Goal: Information Seeking & Learning: Learn about a topic

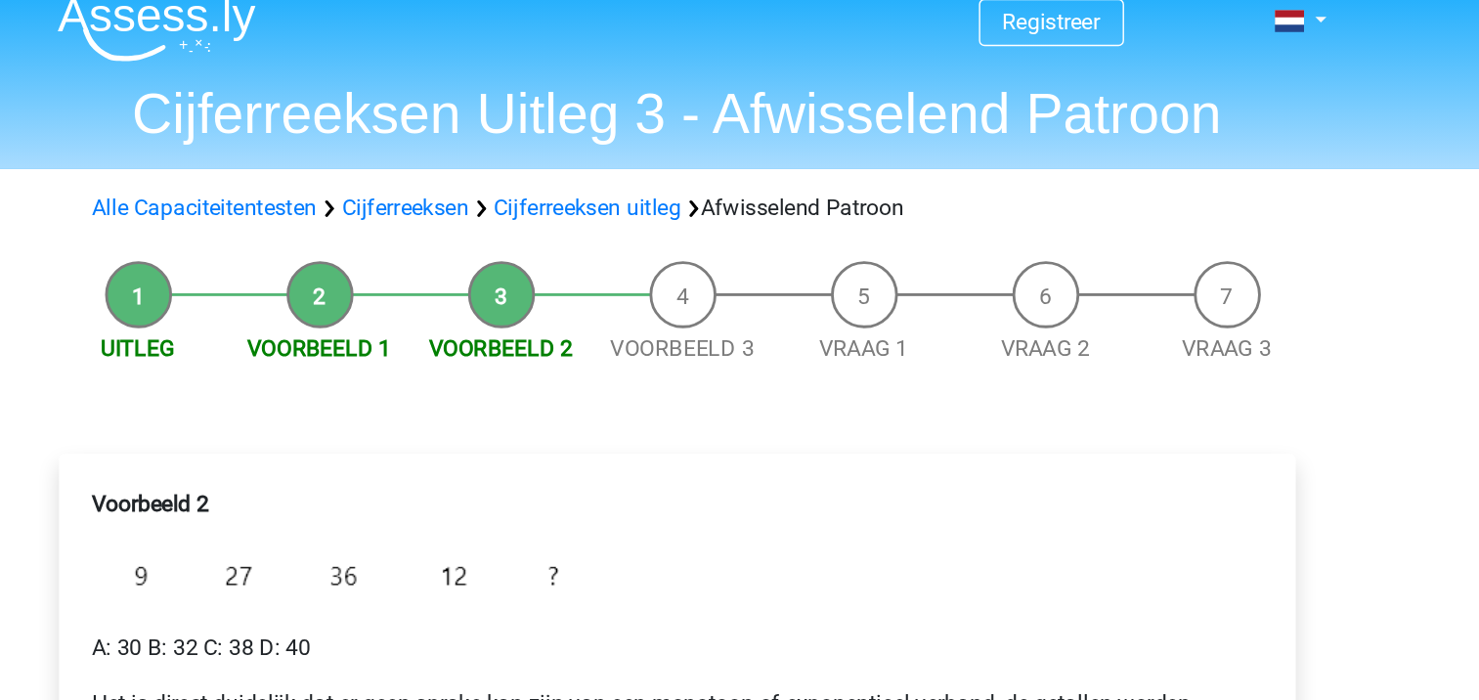
scroll to position [18, 0]
click at [572, 144] on link "Cijferreeksen" at bounding box center [549, 146] width 89 height 19
click at [717, 224] on li "Voorbeeld 3" at bounding box center [743, 220] width 127 height 73
click at [694, 147] on link "Cijferreeksen uitleg" at bounding box center [677, 146] width 131 height 19
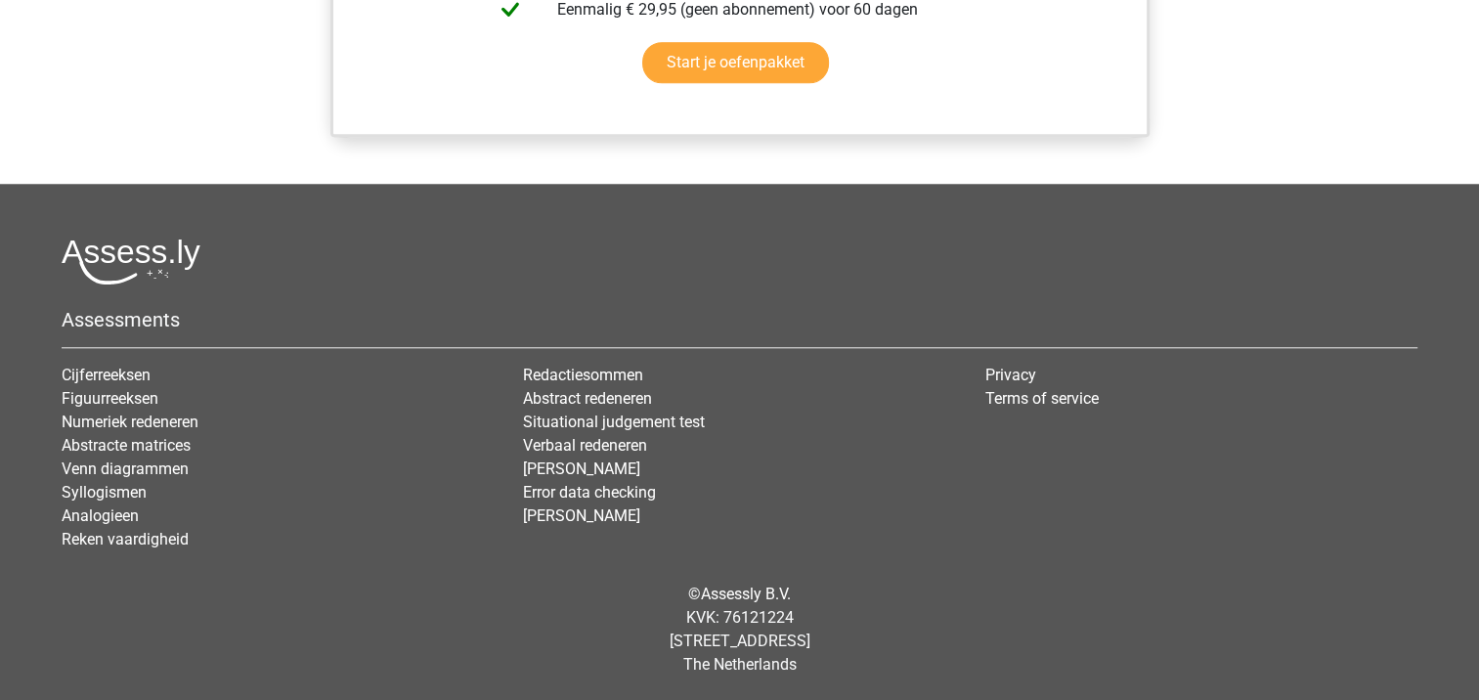
scroll to position [1848, 0]
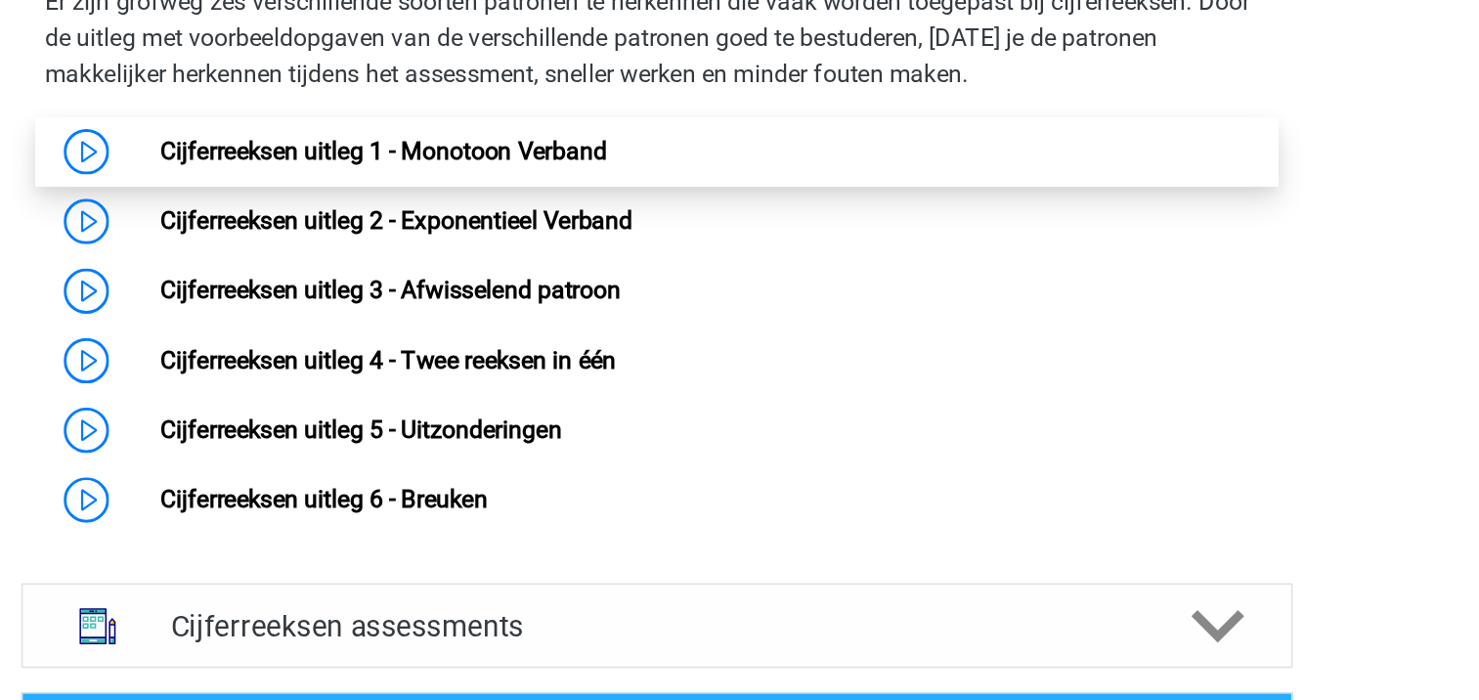
scroll to position [1255, 0]
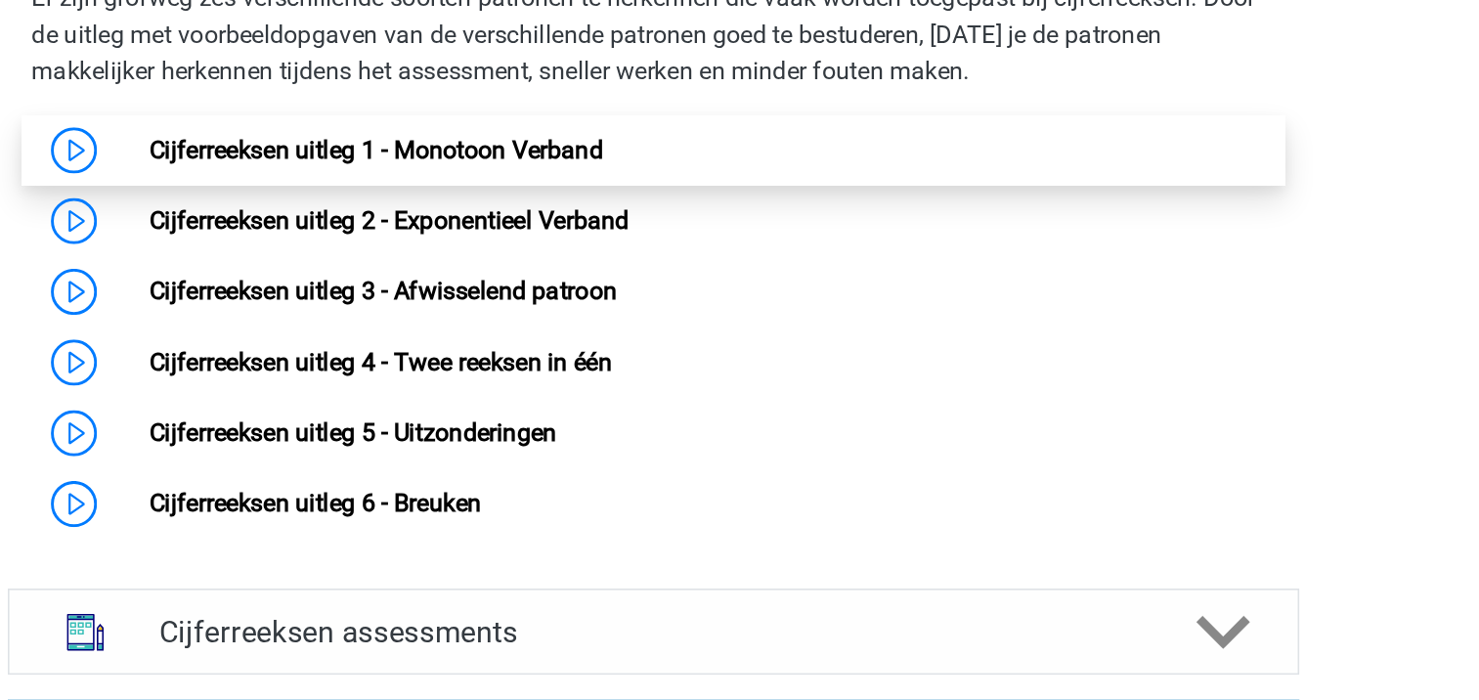
click at [618, 175] on link "Cijferreeksen uitleg 1 - Monotoon Verband" at bounding box center [563, 165] width 288 height 19
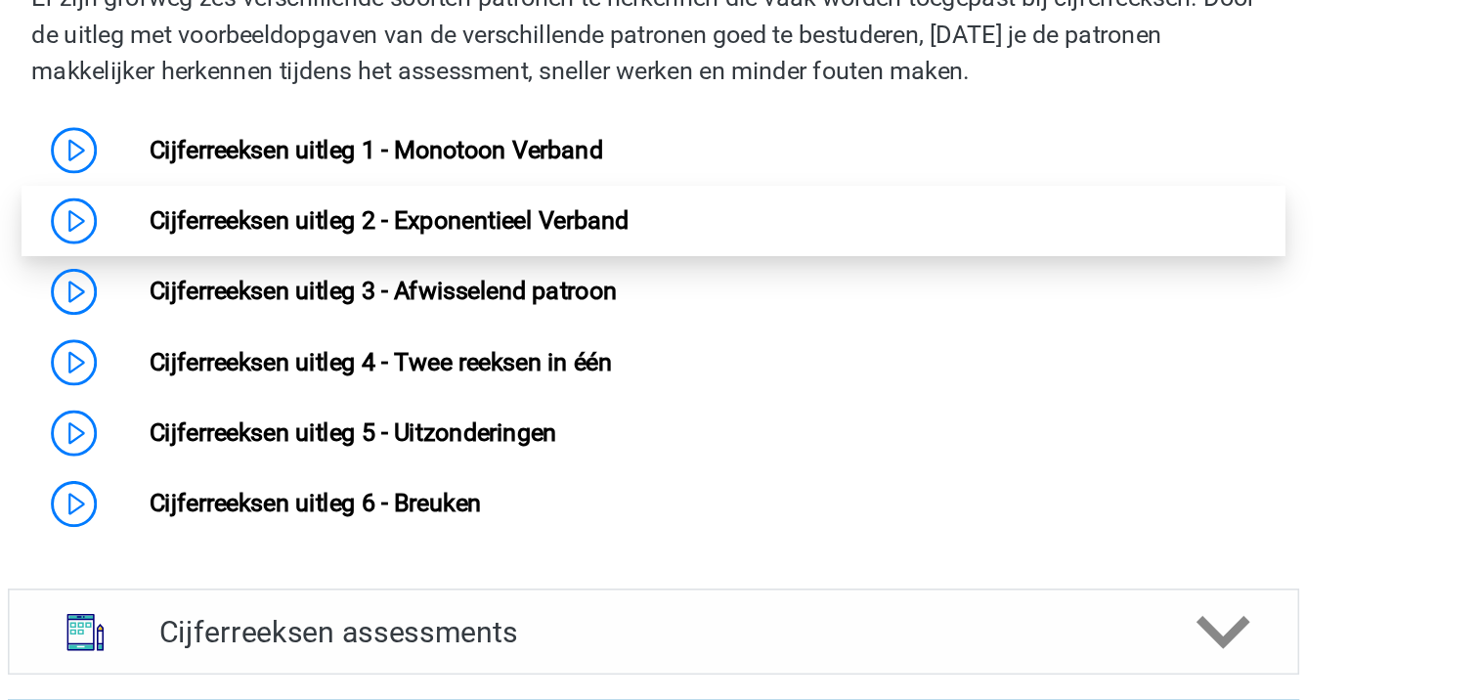
click at [625, 220] on link "Cijferreeksen uitleg 2 - Exponentieel Verband" at bounding box center [571, 210] width 305 height 19
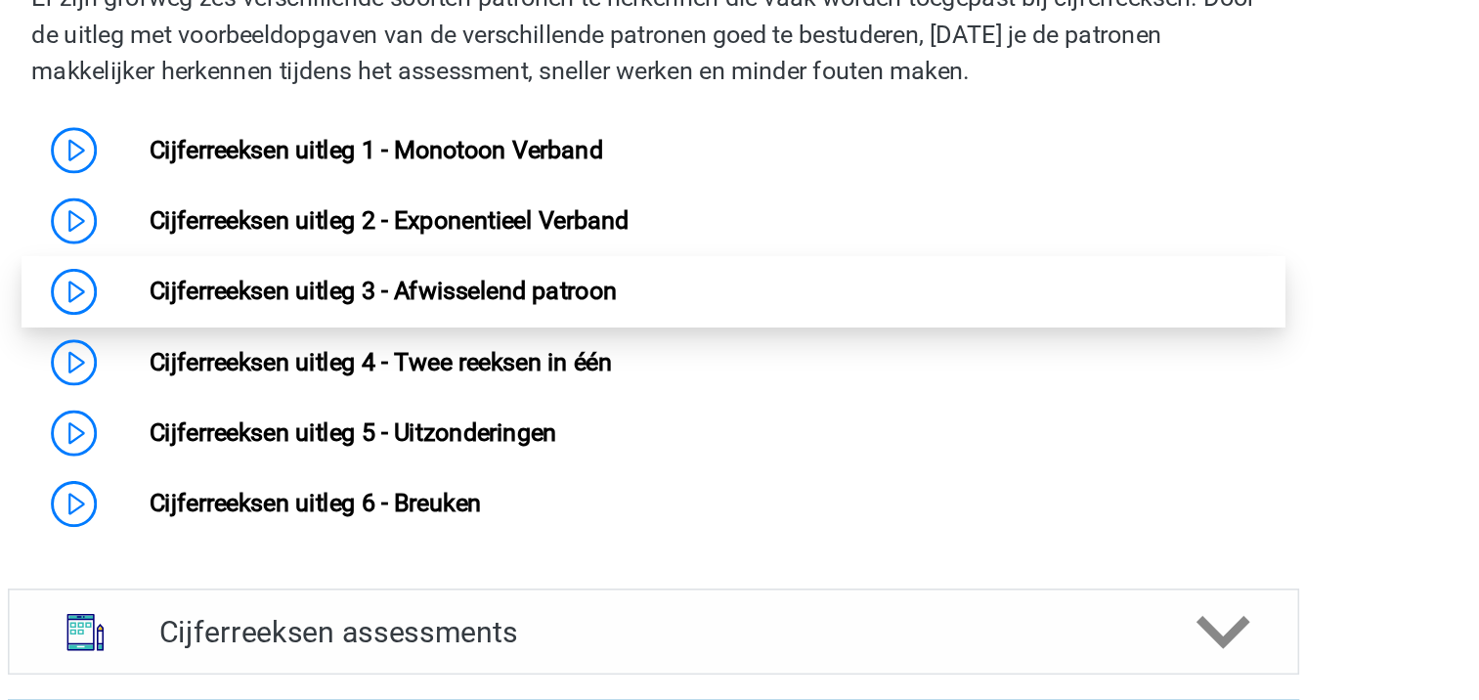
click at [533, 265] on link "Cijferreeksen uitleg 3 - Afwisselend patroon" at bounding box center [567, 255] width 297 height 19
click at [590, 265] on link "Cijferreeksen uitleg 3 - Afwisselend patroon" at bounding box center [567, 255] width 297 height 19
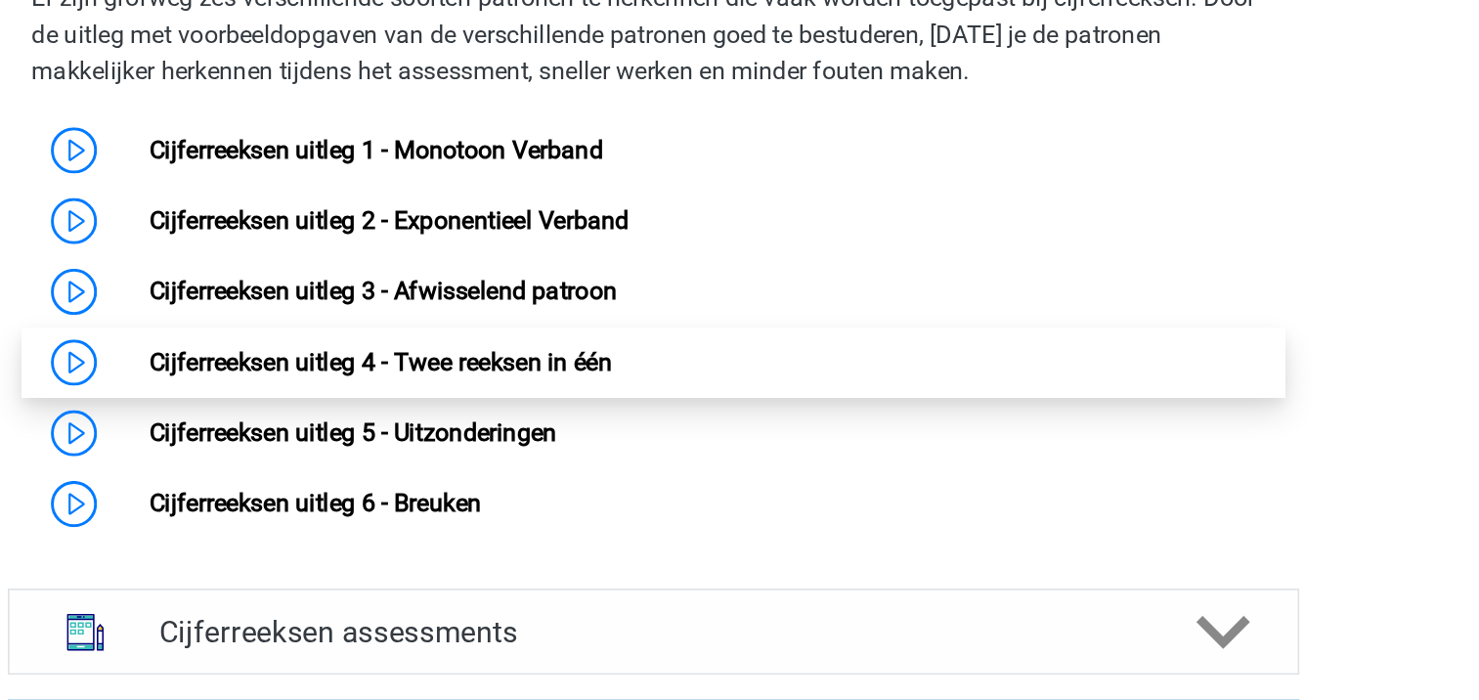
click at [652, 310] on link "Cijferreeksen uitleg 4 - Twee reeksen in één" at bounding box center [566, 300] width 294 height 19
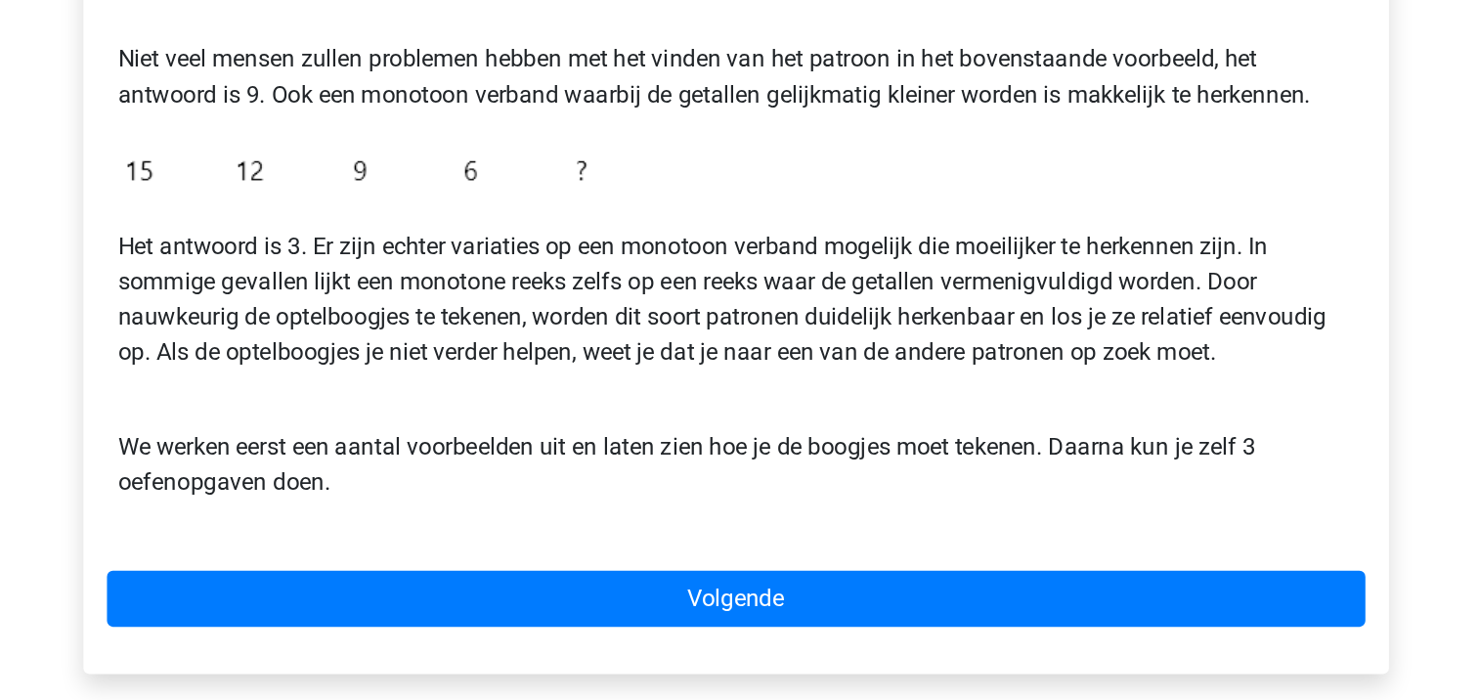
scroll to position [292, 0]
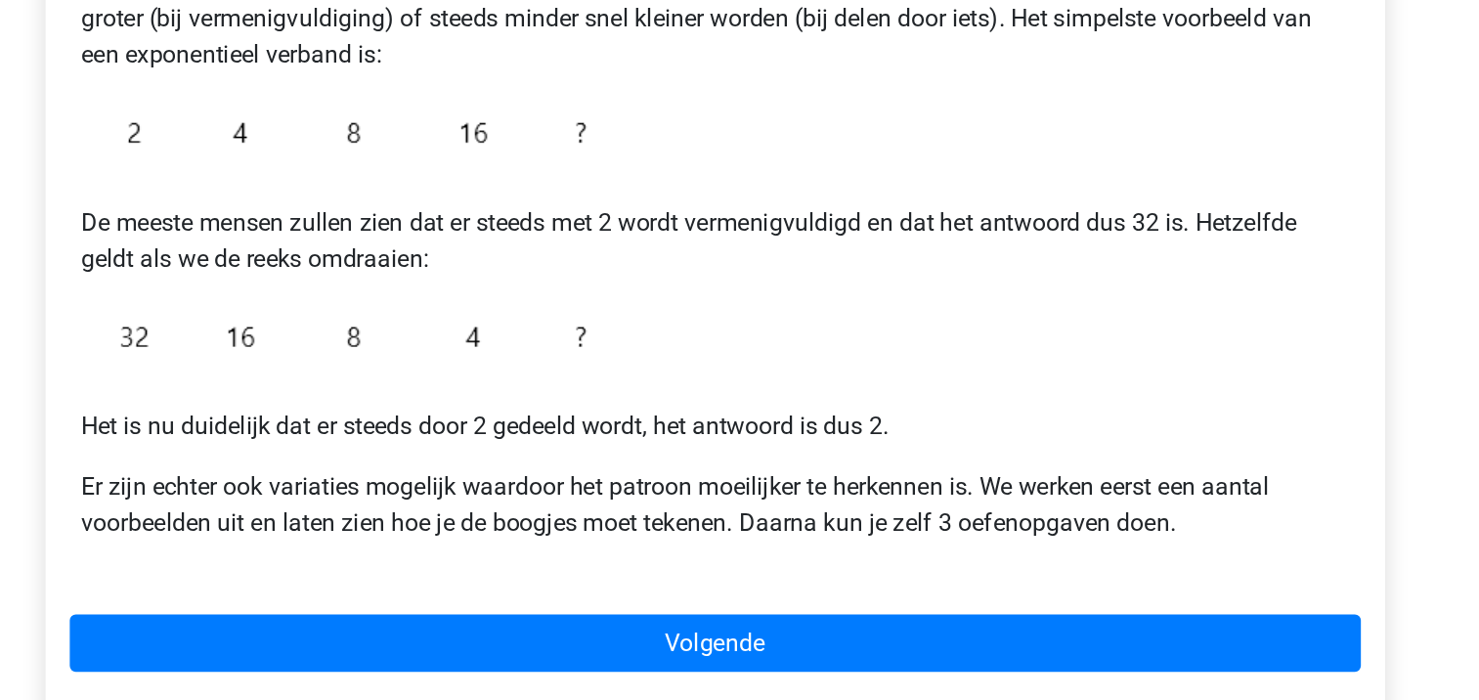
scroll to position [183, 0]
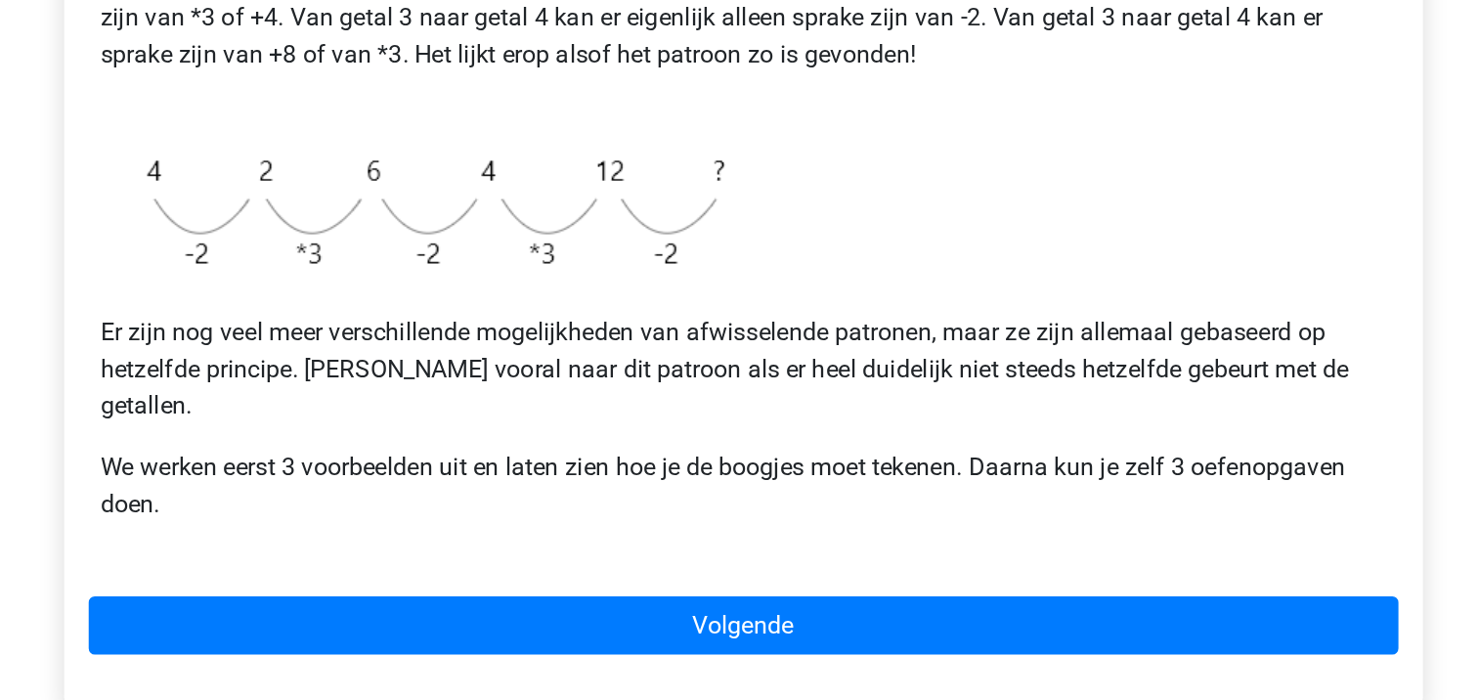
scroll to position [302, 0]
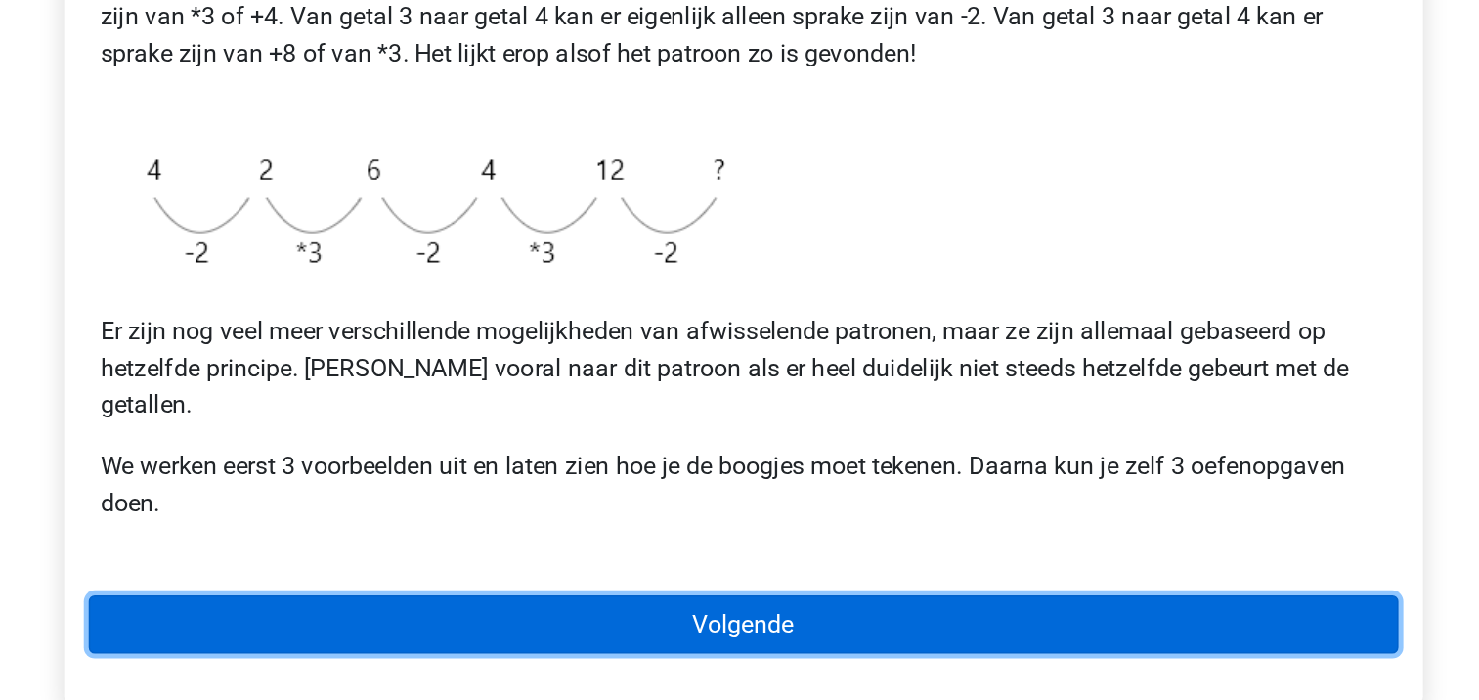
click at [685, 633] on link "Volgende" at bounding box center [740, 651] width 835 height 37
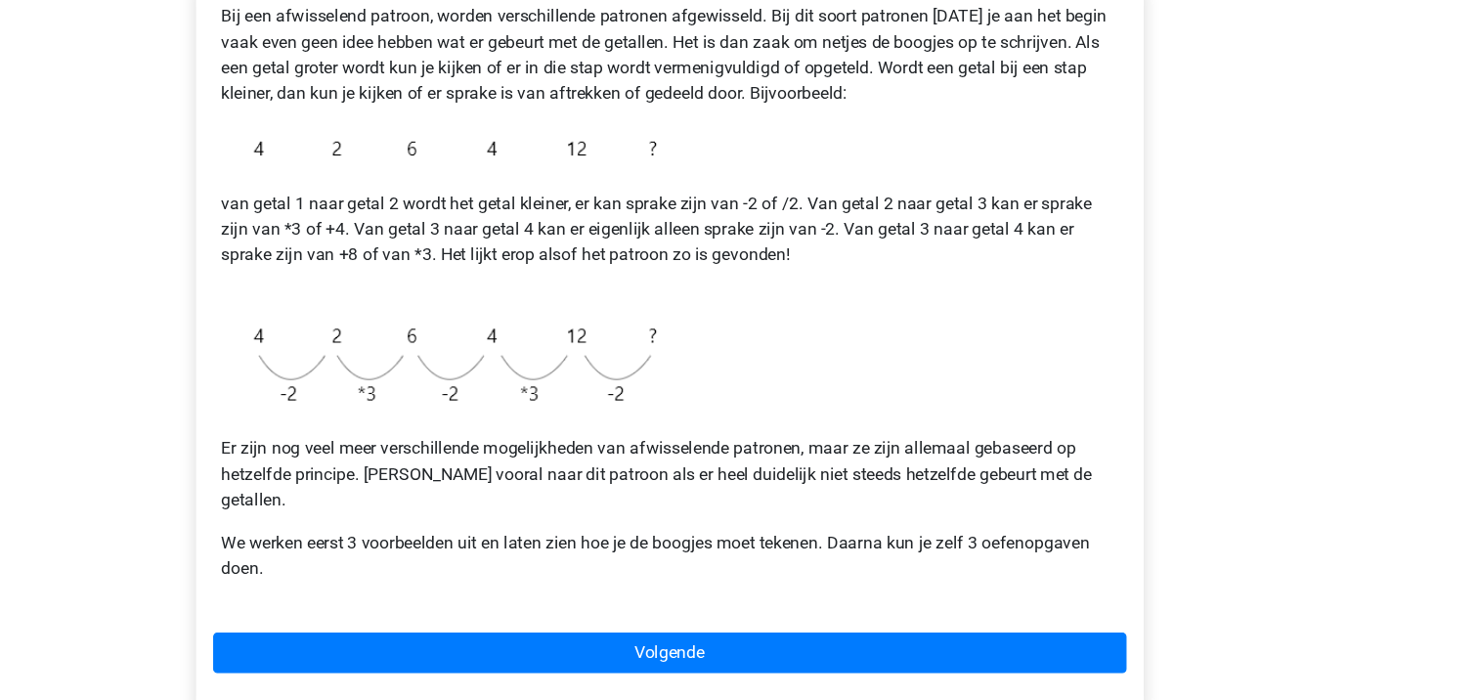
scroll to position [296, 0]
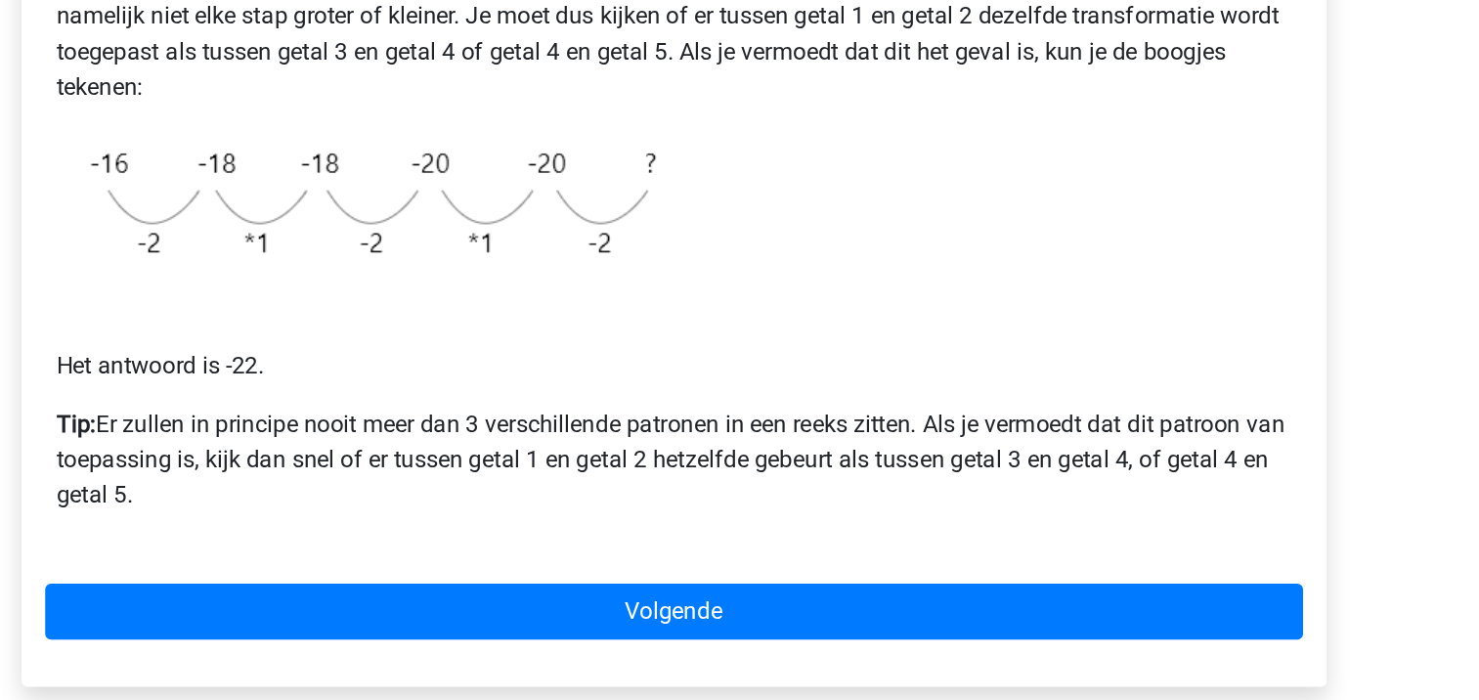
scroll to position [252, 0]
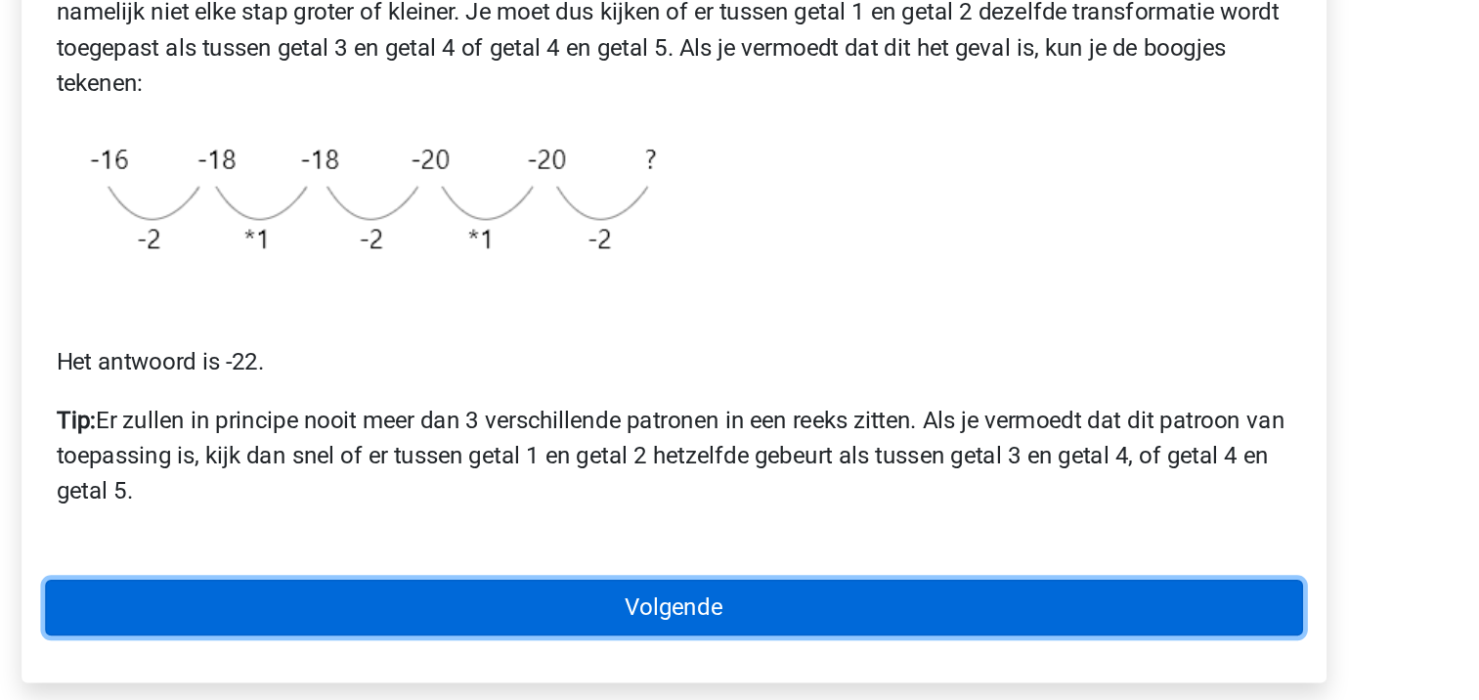
click at [579, 642] on link "Volgende" at bounding box center [740, 638] width 835 height 37
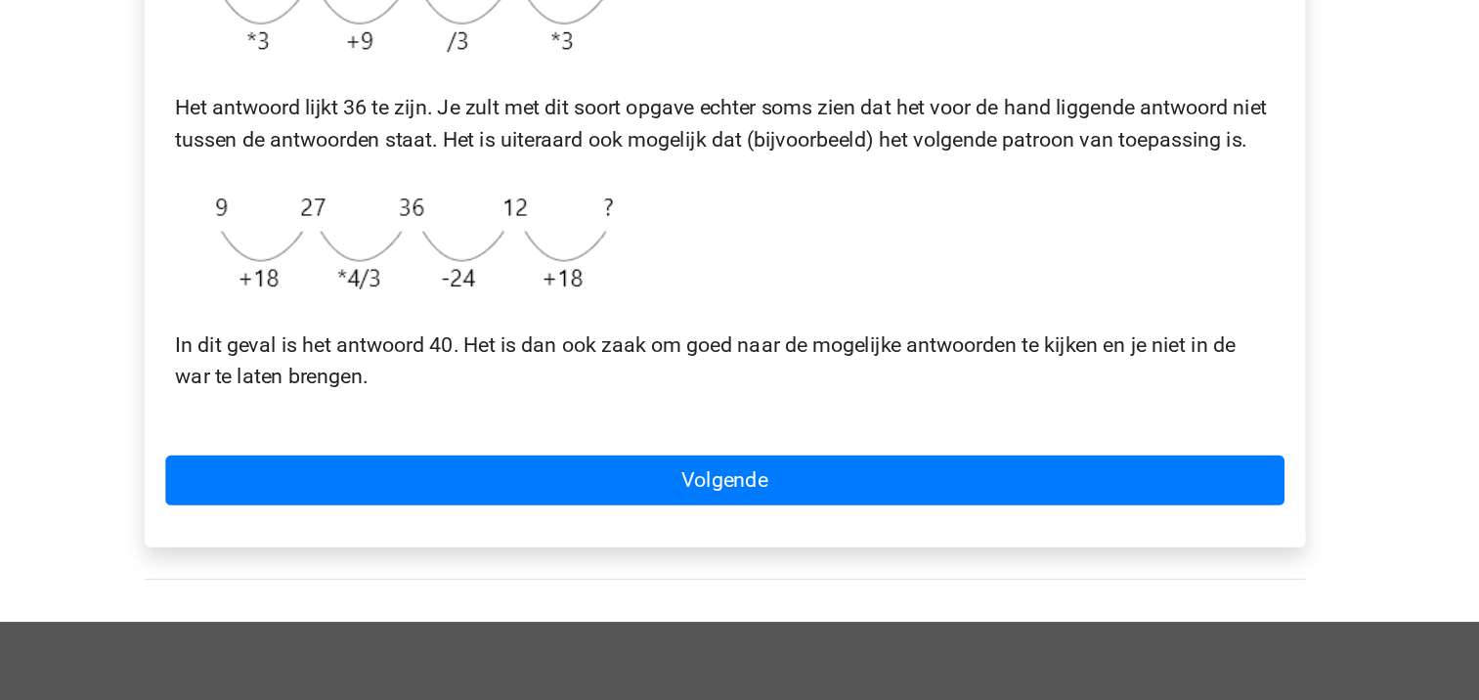
scroll to position [437, 0]
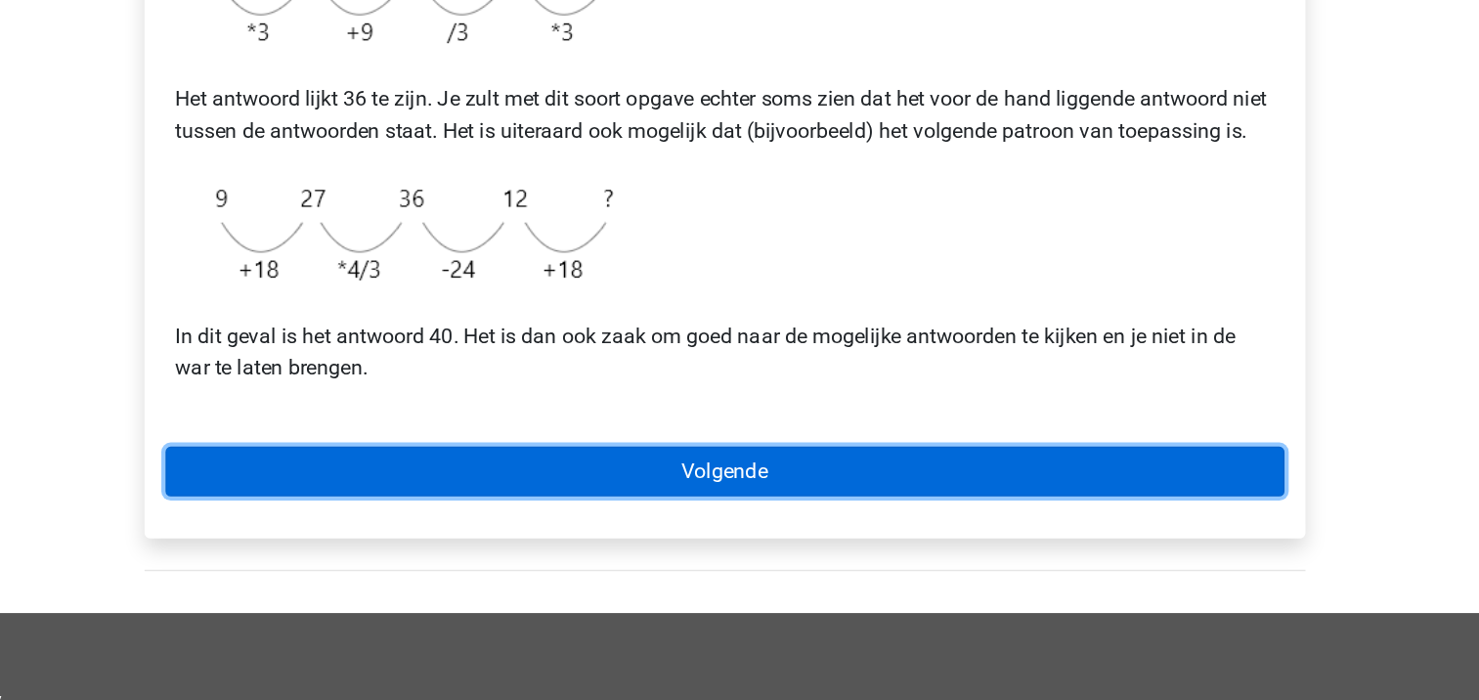
click at [715, 547] on link "Volgende" at bounding box center [740, 528] width 835 height 37
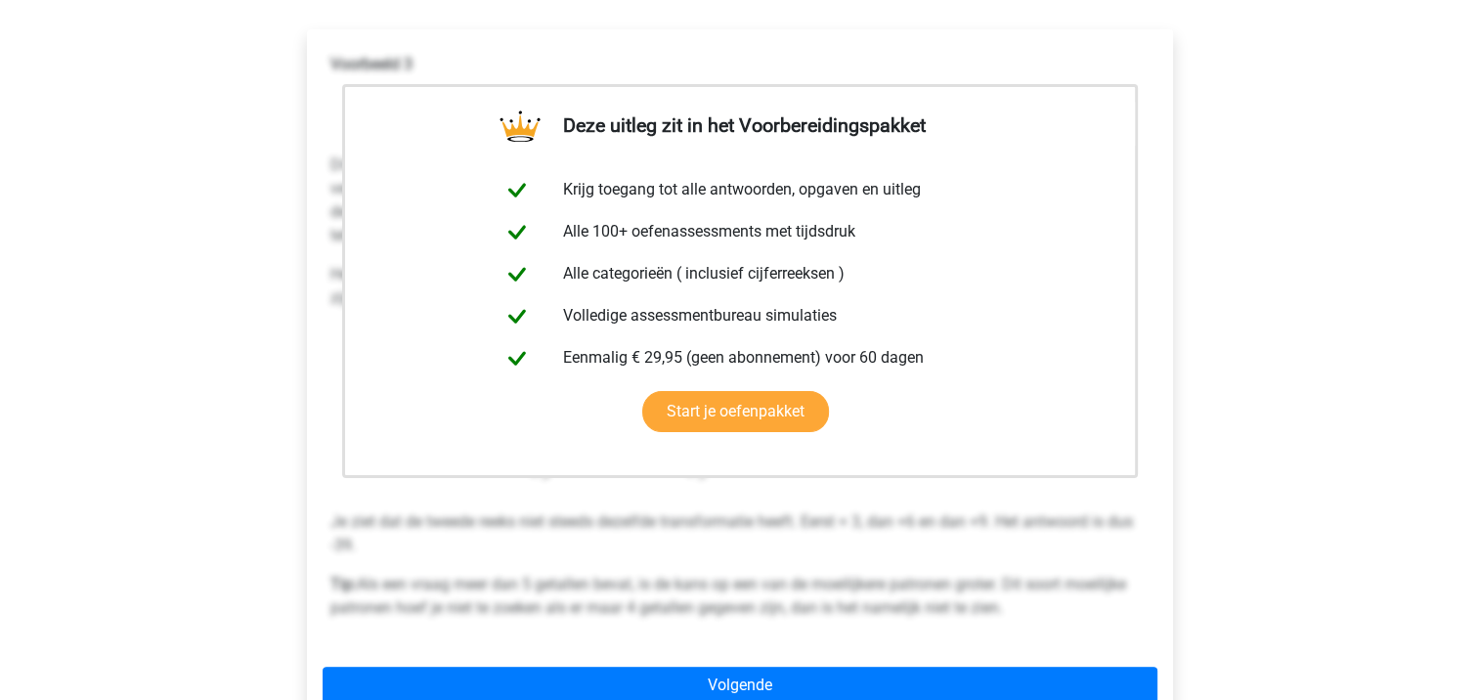
scroll to position [308, 0]
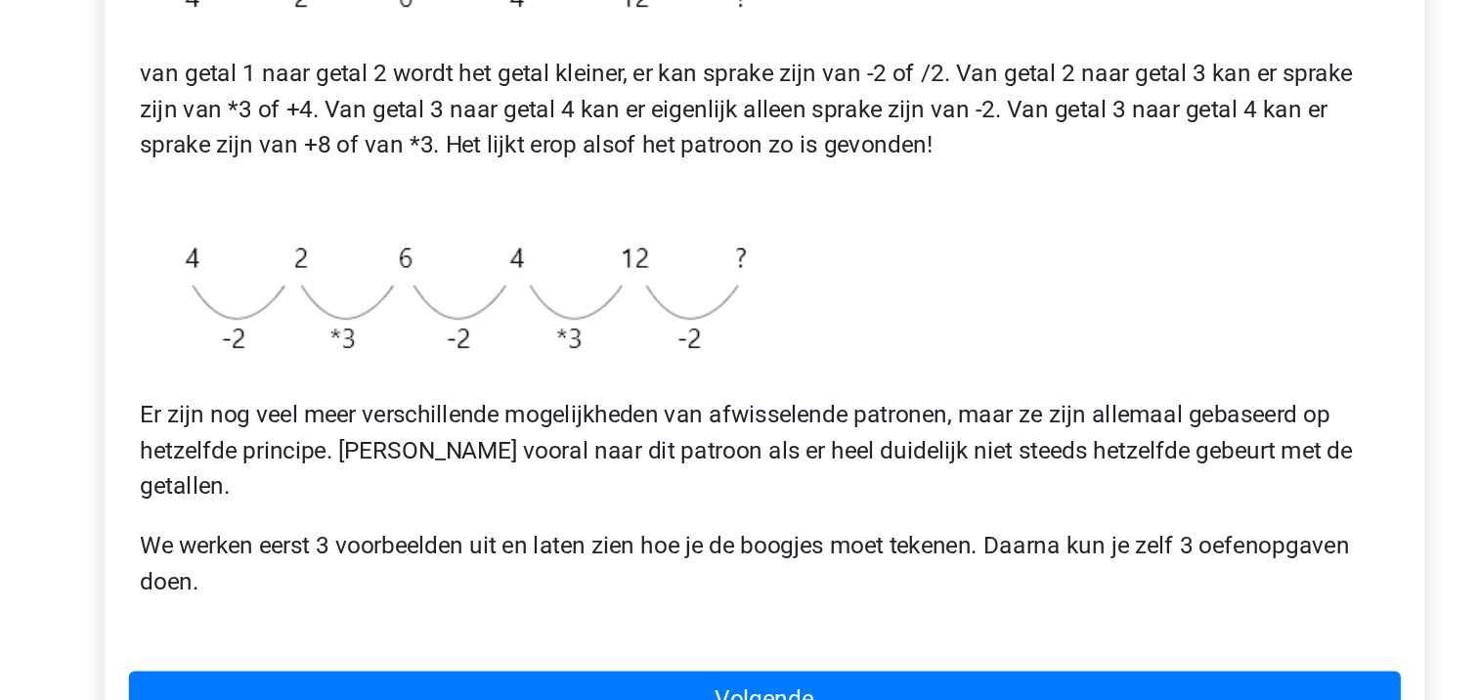
scroll to position [258, 0]
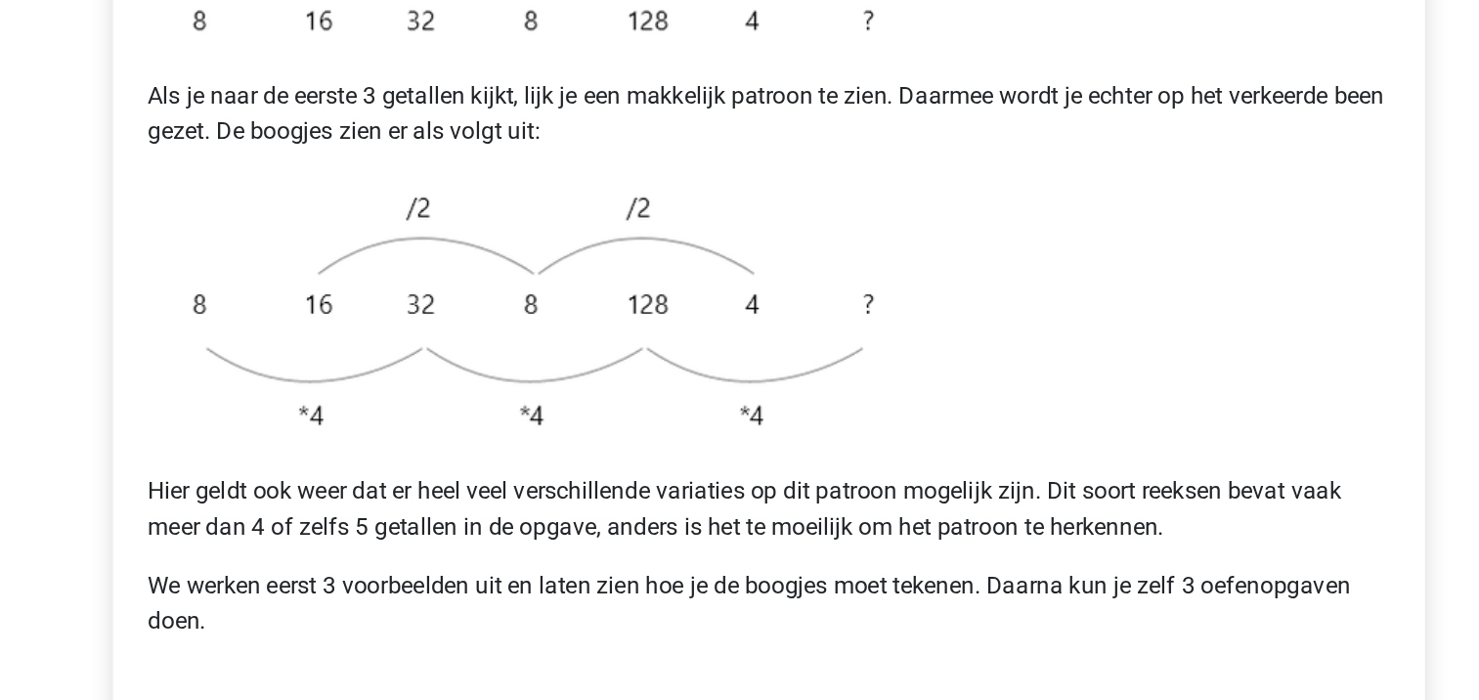
scroll to position [365, 0]
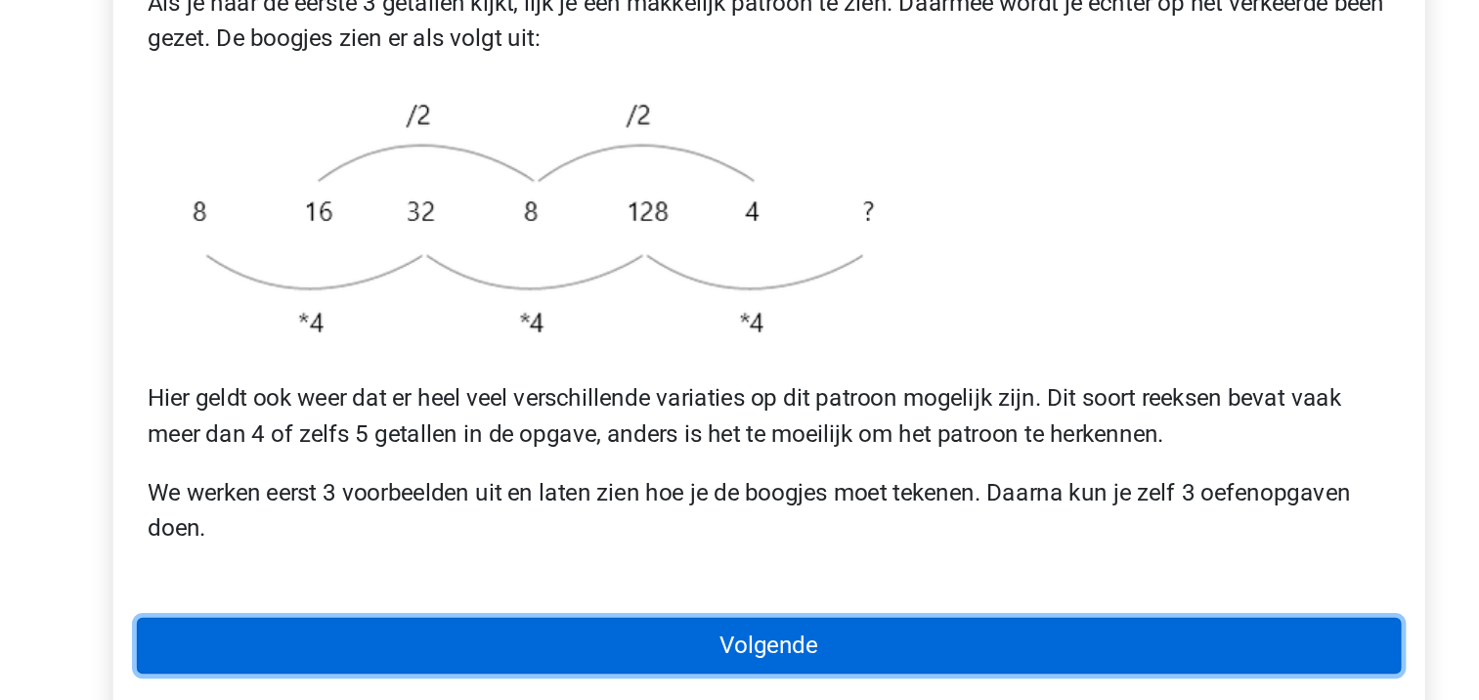
click at [786, 645] on link "Volgende" at bounding box center [740, 663] width 835 height 37
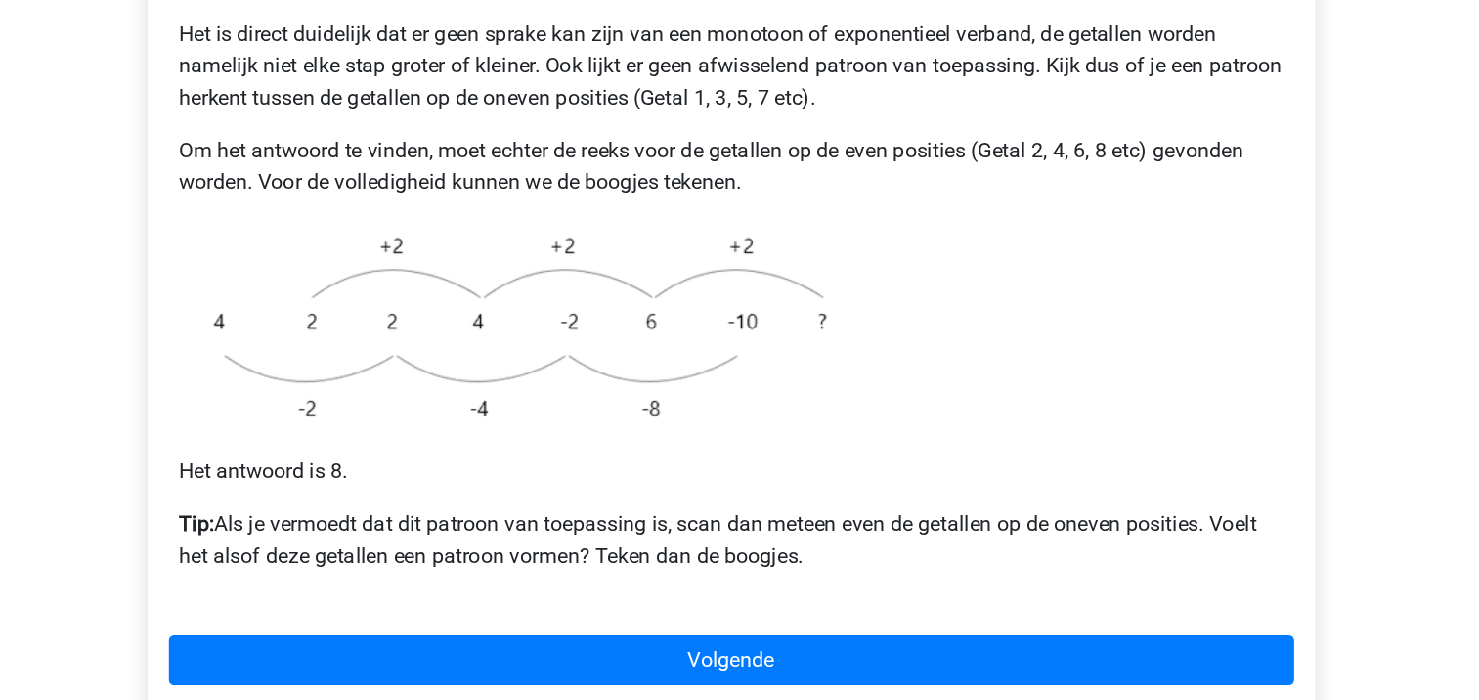
scroll to position [307, 0]
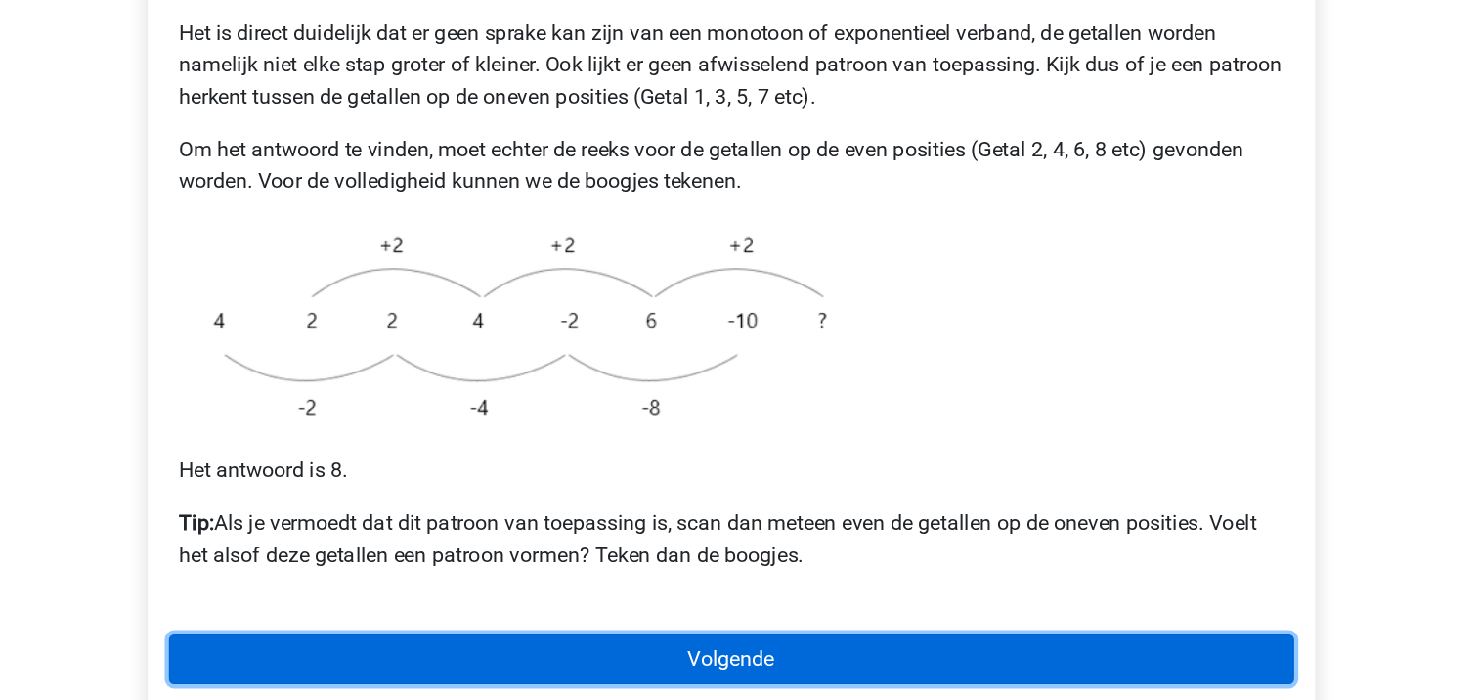
click at [793, 651] on link "Volgende" at bounding box center [740, 669] width 835 height 37
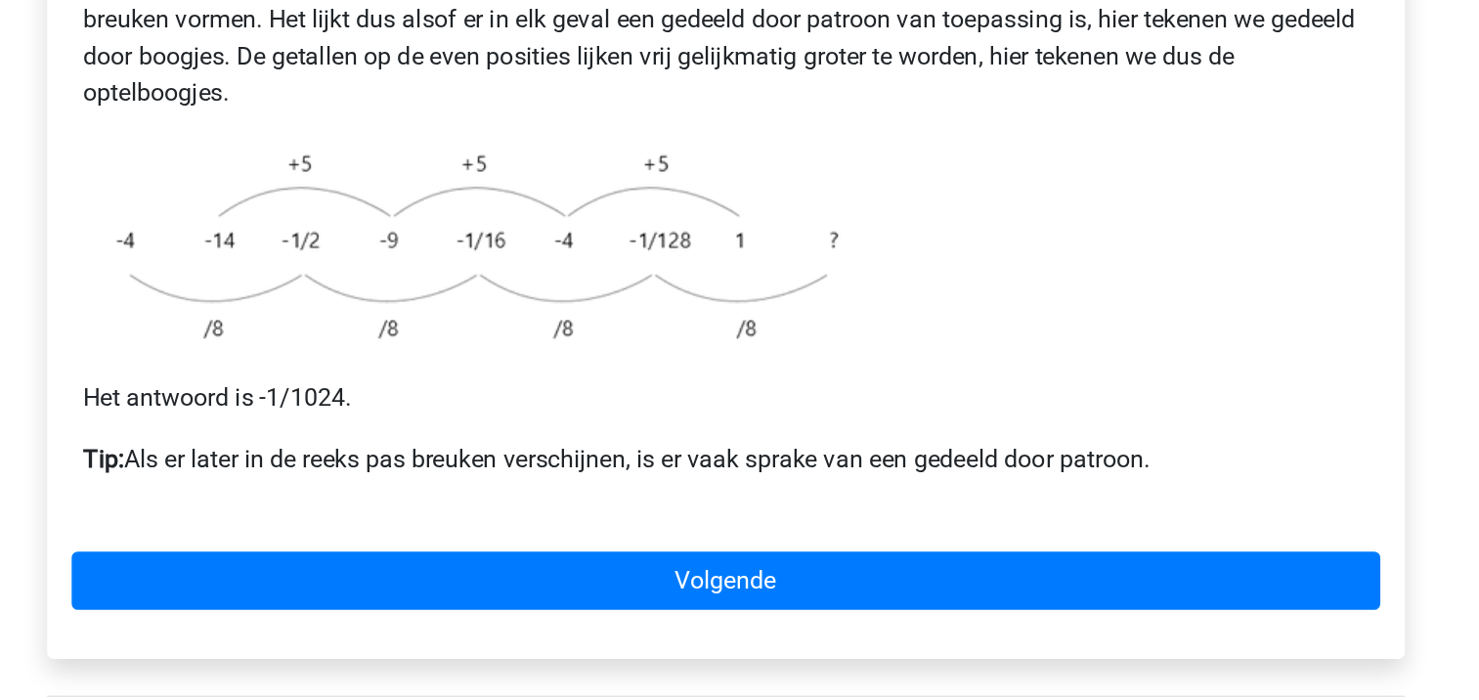
scroll to position [279, 0]
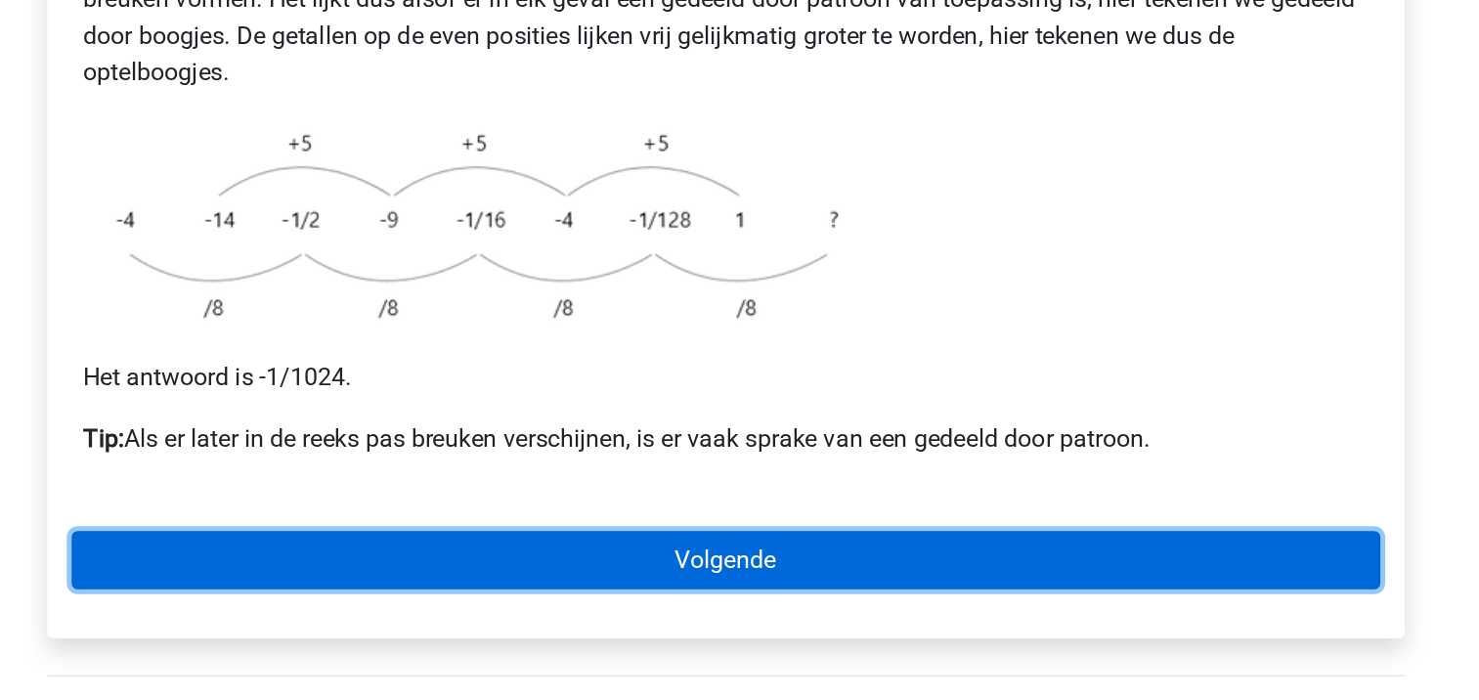
click at [680, 591] on link "Volgende" at bounding box center [740, 609] width 835 height 37
click at [696, 591] on link "Volgende" at bounding box center [740, 609] width 835 height 37
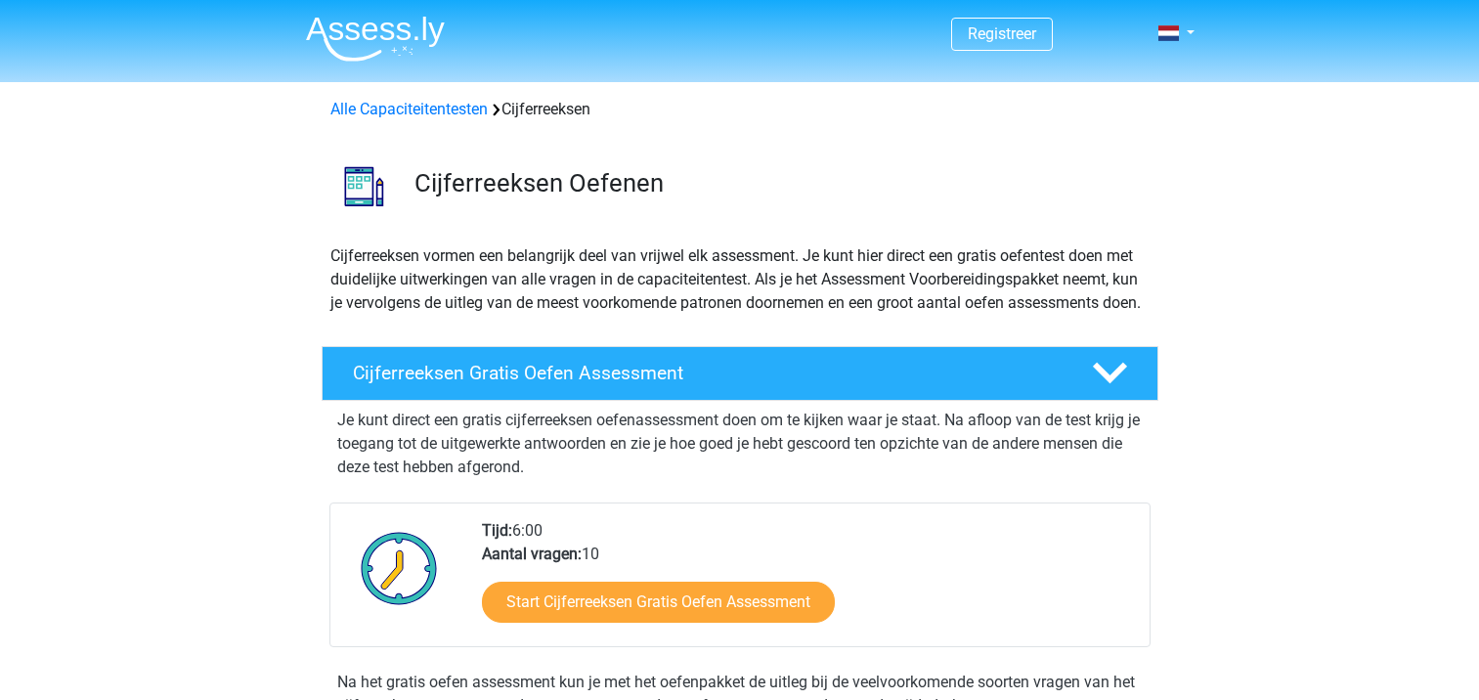
scroll to position [1255, 0]
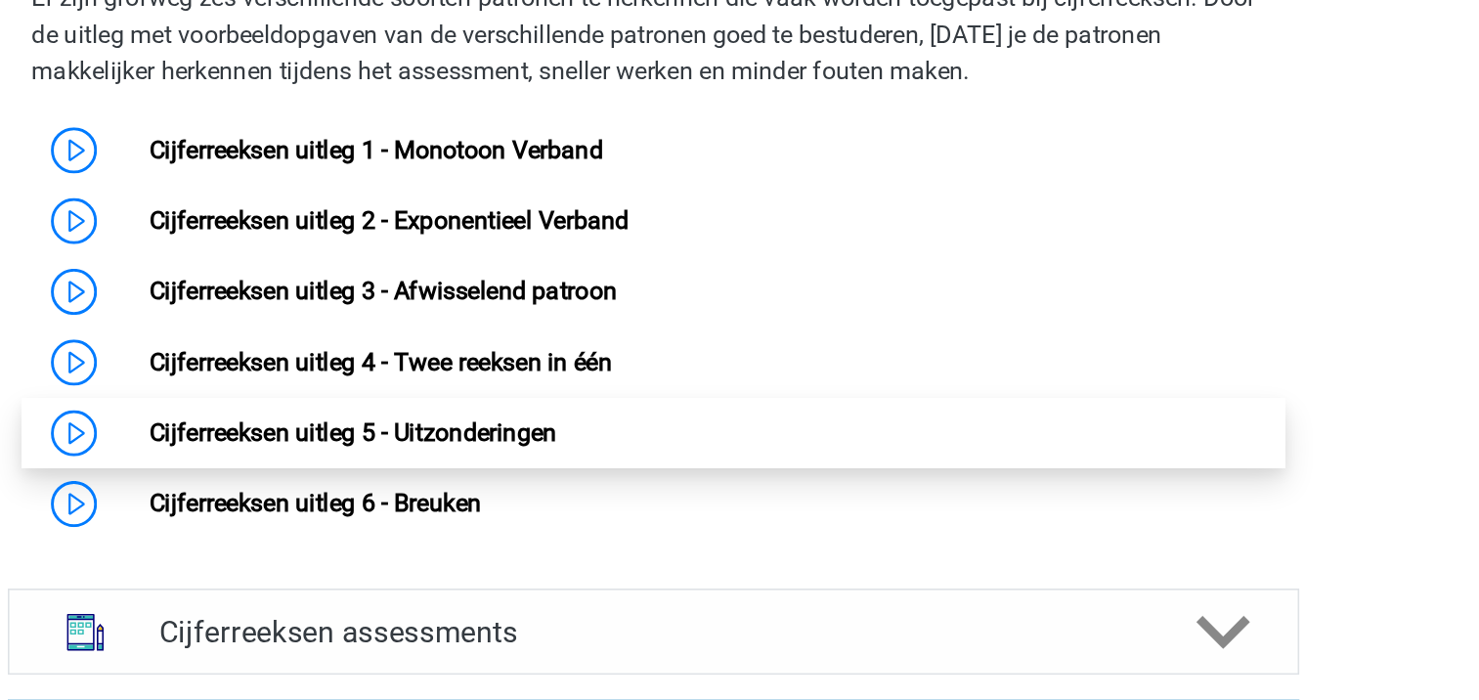
click at [600, 355] on link "Cijferreeksen uitleg 5 - Uitzonderingen" at bounding box center [548, 345] width 259 height 19
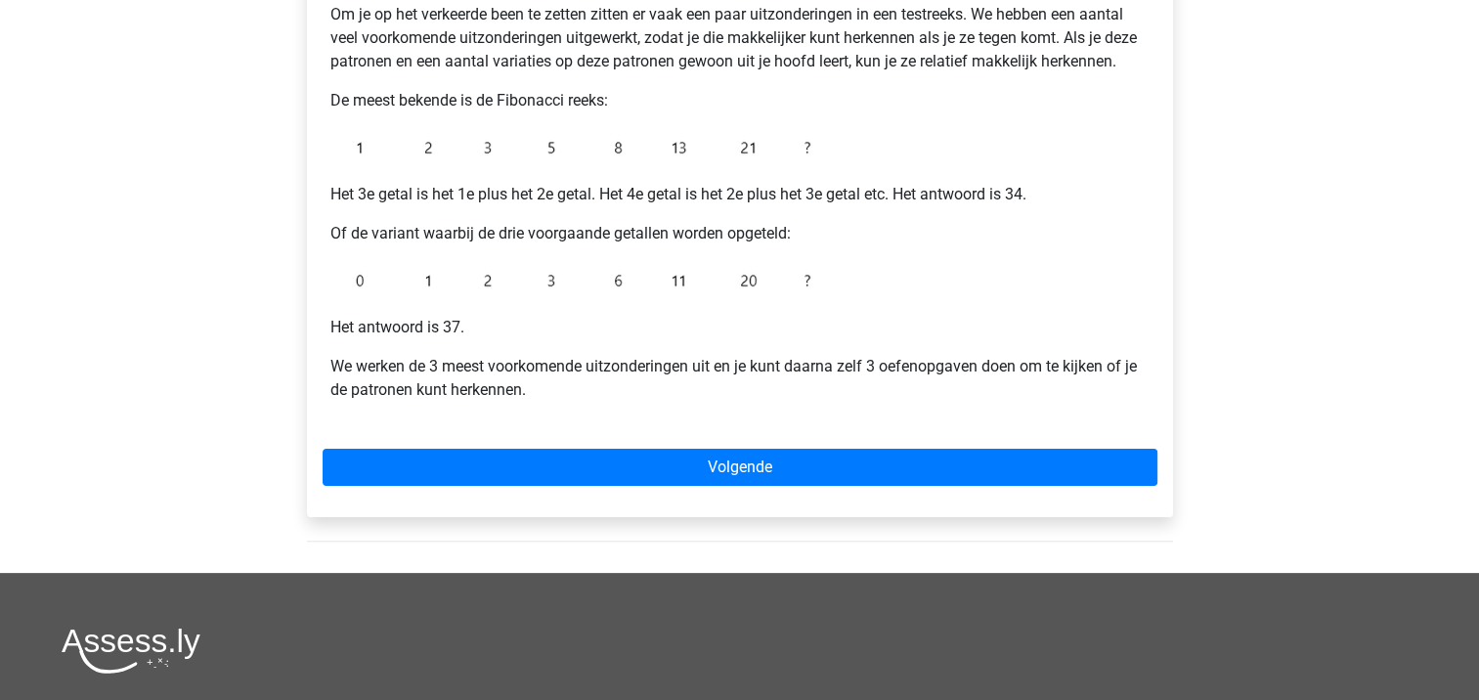
scroll to position [389, 0]
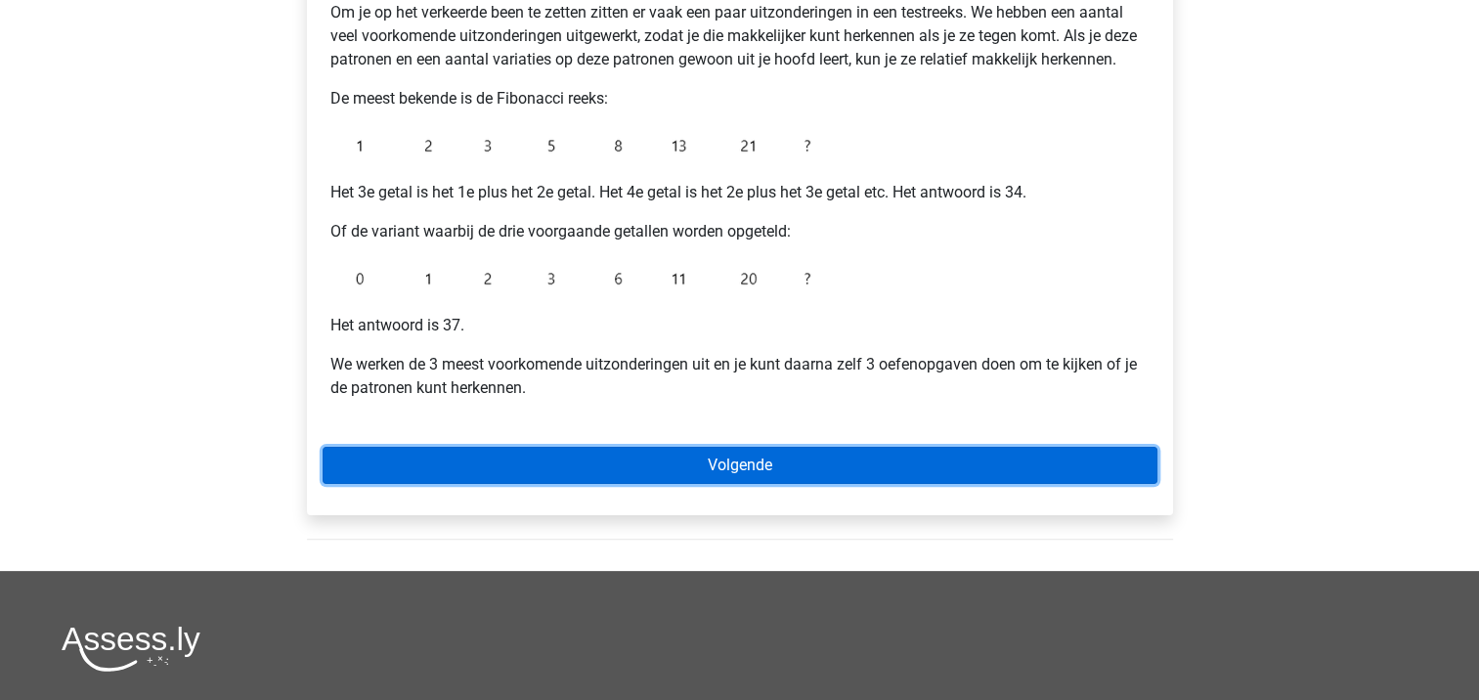
click at [434, 459] on link "Volgende" at bounding box center [740, 465] width 835 height 37
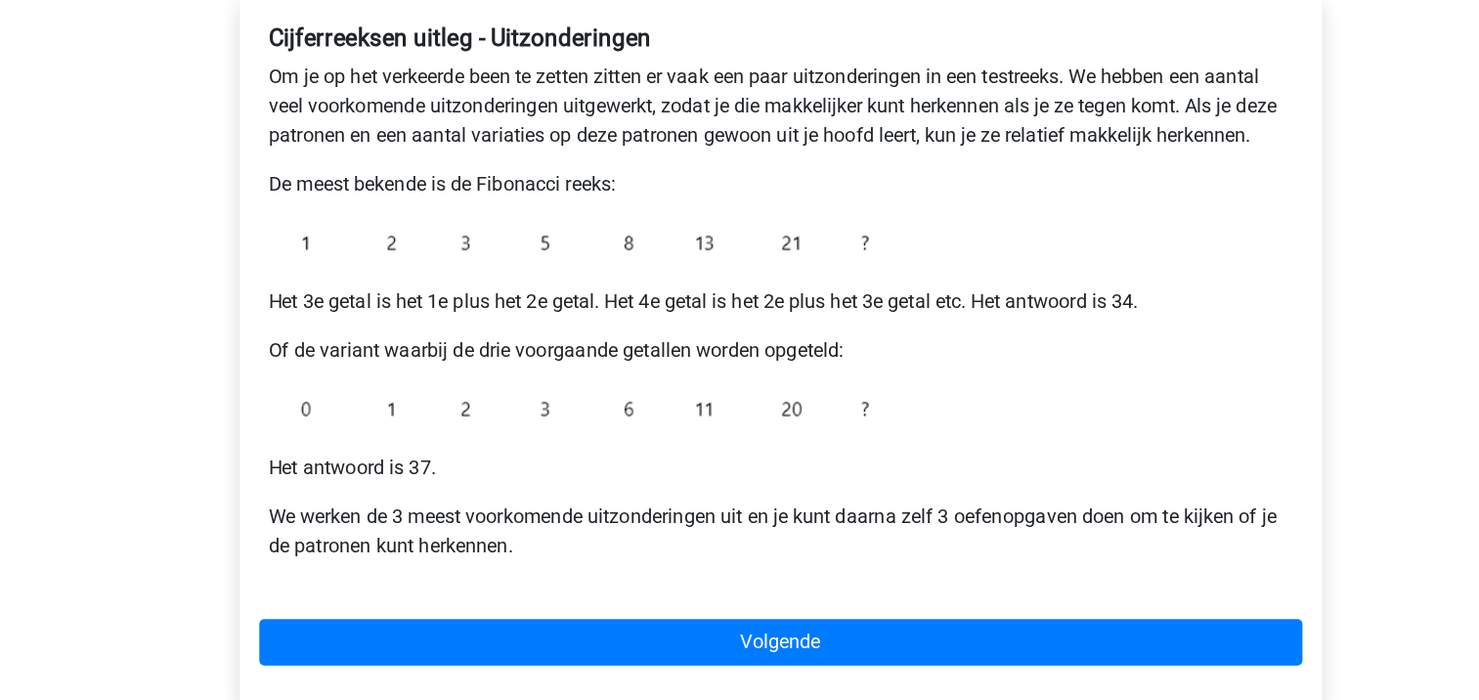
scroll to position [242, 0]
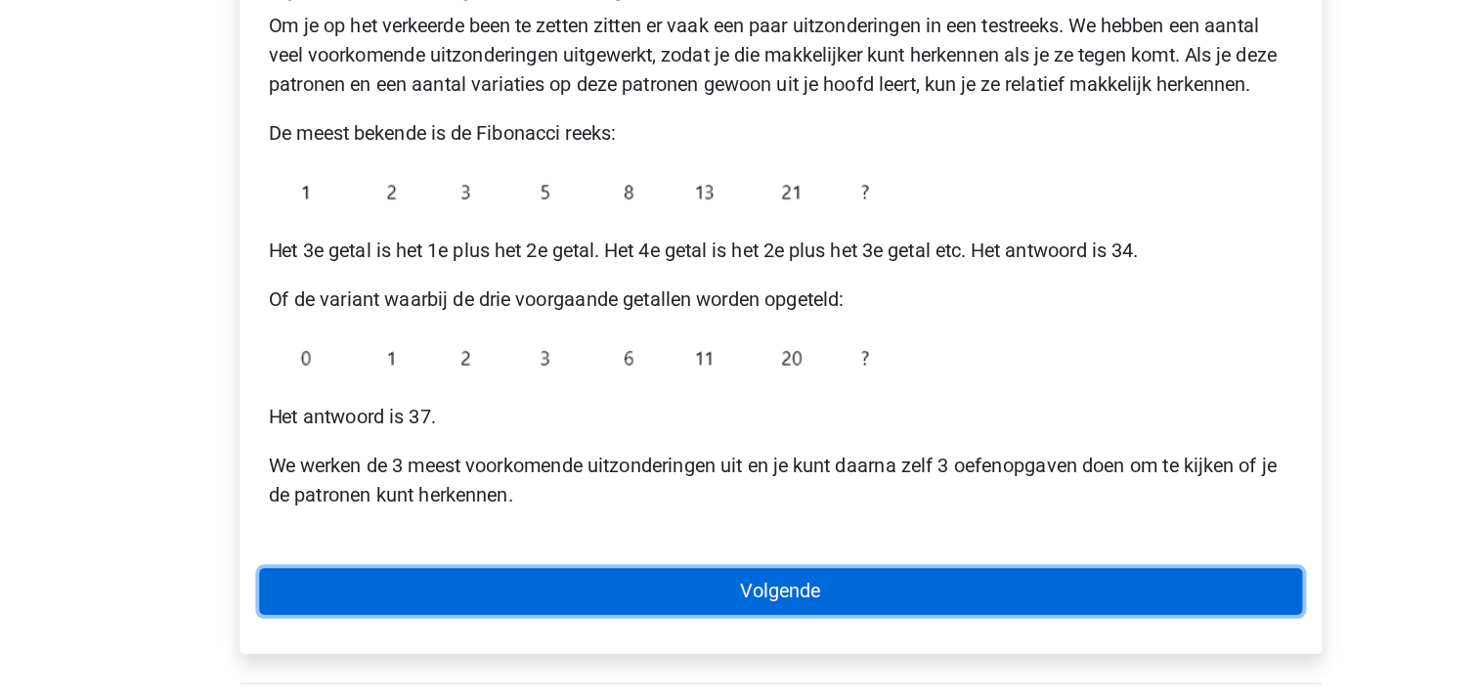
click at [535, 615] on link "Volgende" at bounding box center [740, 611] width 835 height 37
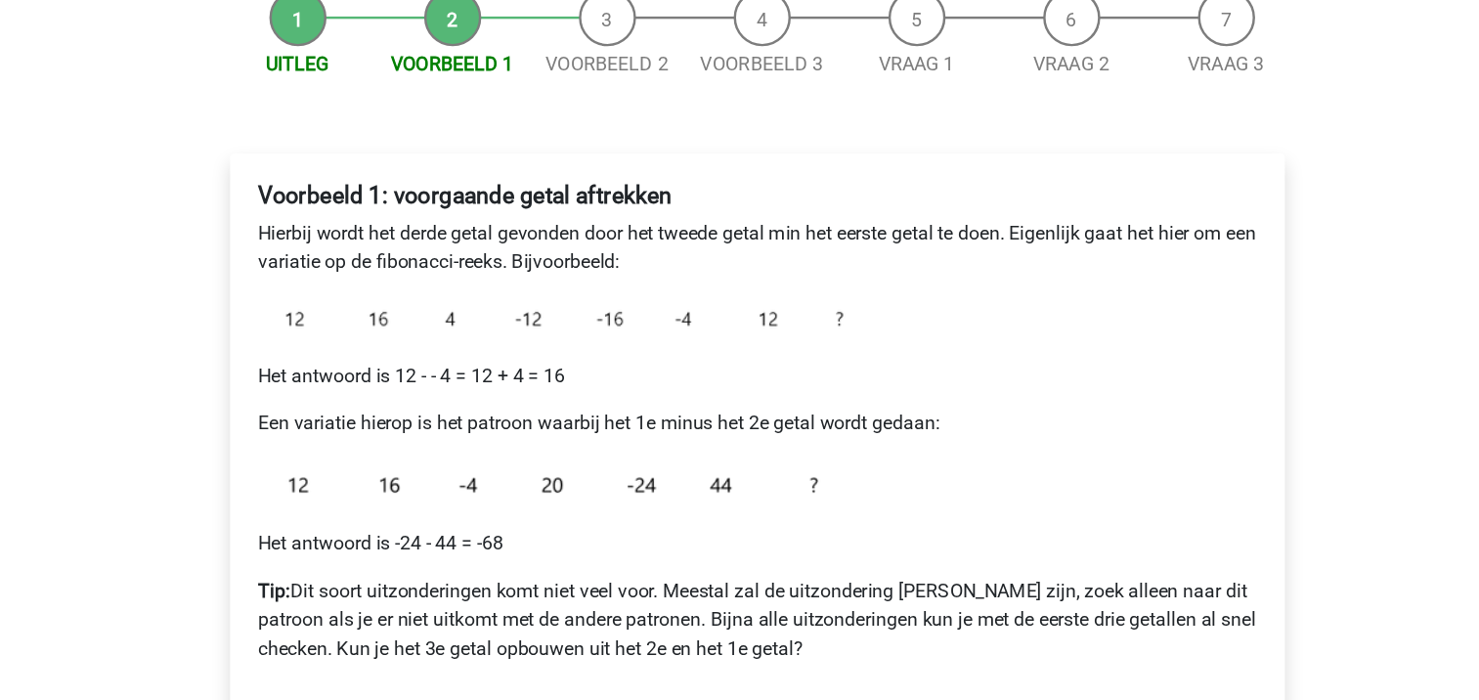
scroll to position [207, 0]
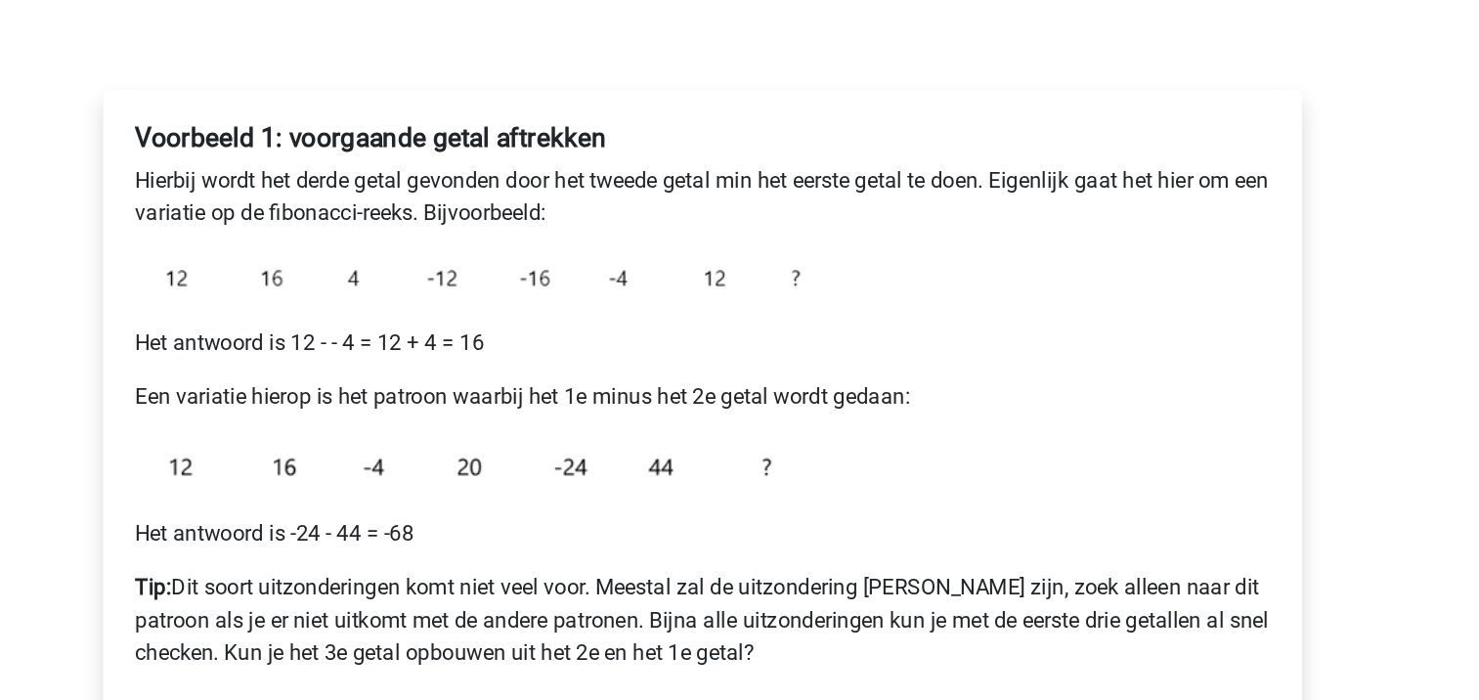
scroll to position [80, 0]
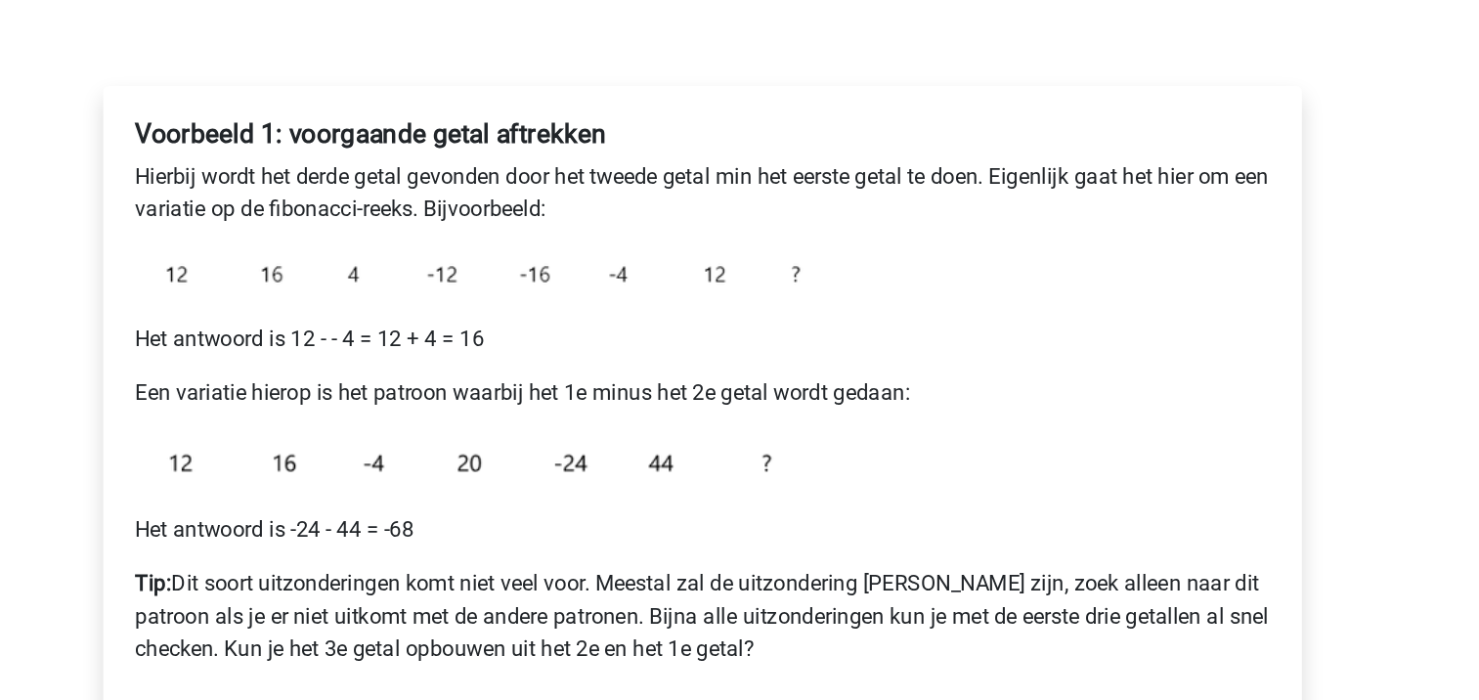
click at [490, 499] on div "Voorbeeld 1: voorgaande getal aftrekken Hierbij wordt het derde getal gevonden …" at bounding box center [740, 485] width 835 height 426
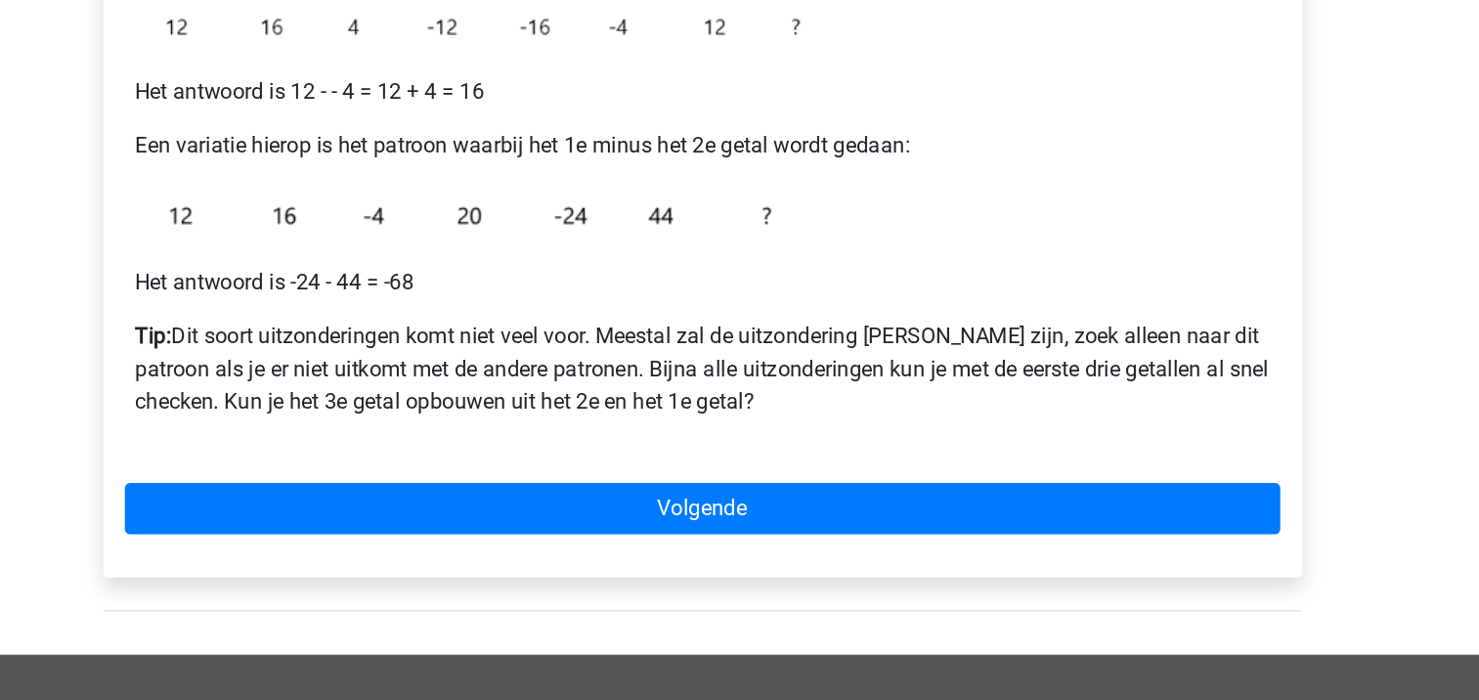
scroll to position [263, 0]
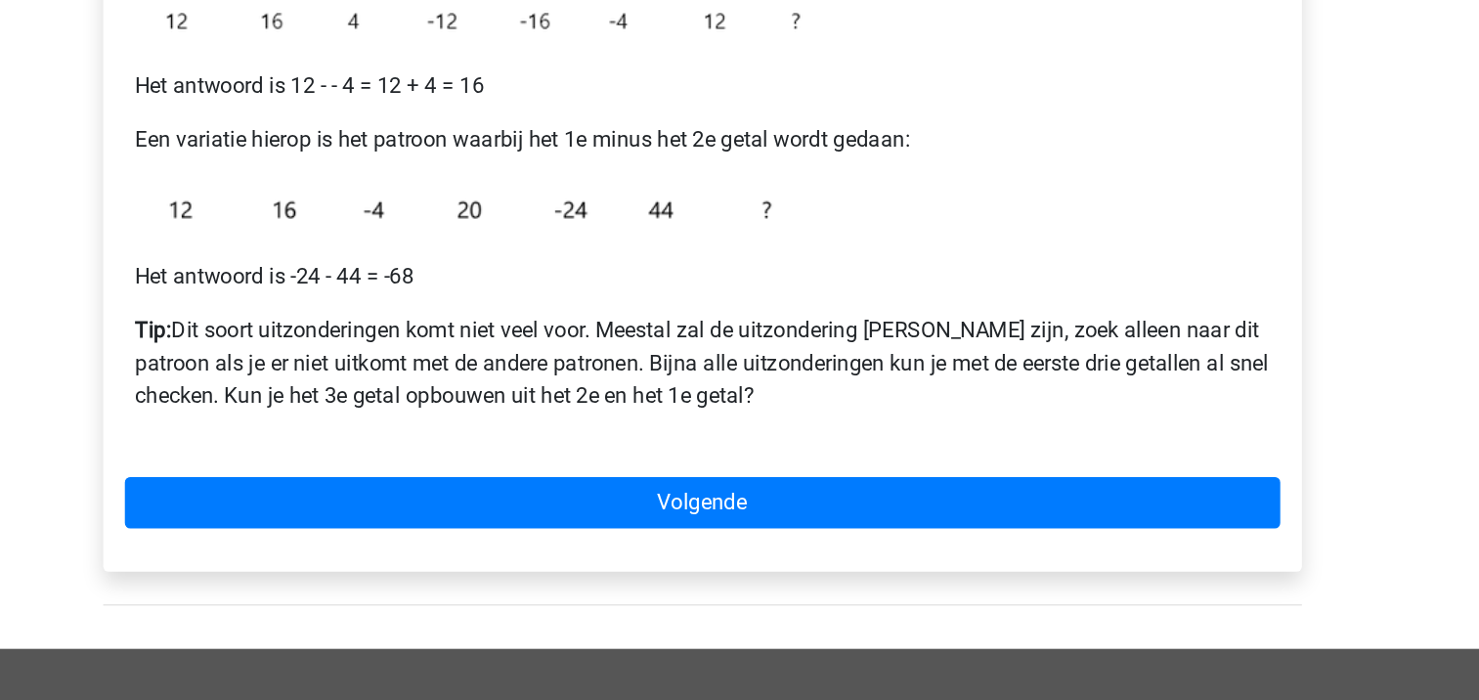
click at [688, 527] on div "Voorbeeld 1: voorgaande getal aftrekken Hierbij wordt het derde getal gevonden …" at bounding box center [740, 340] width 866 height 534
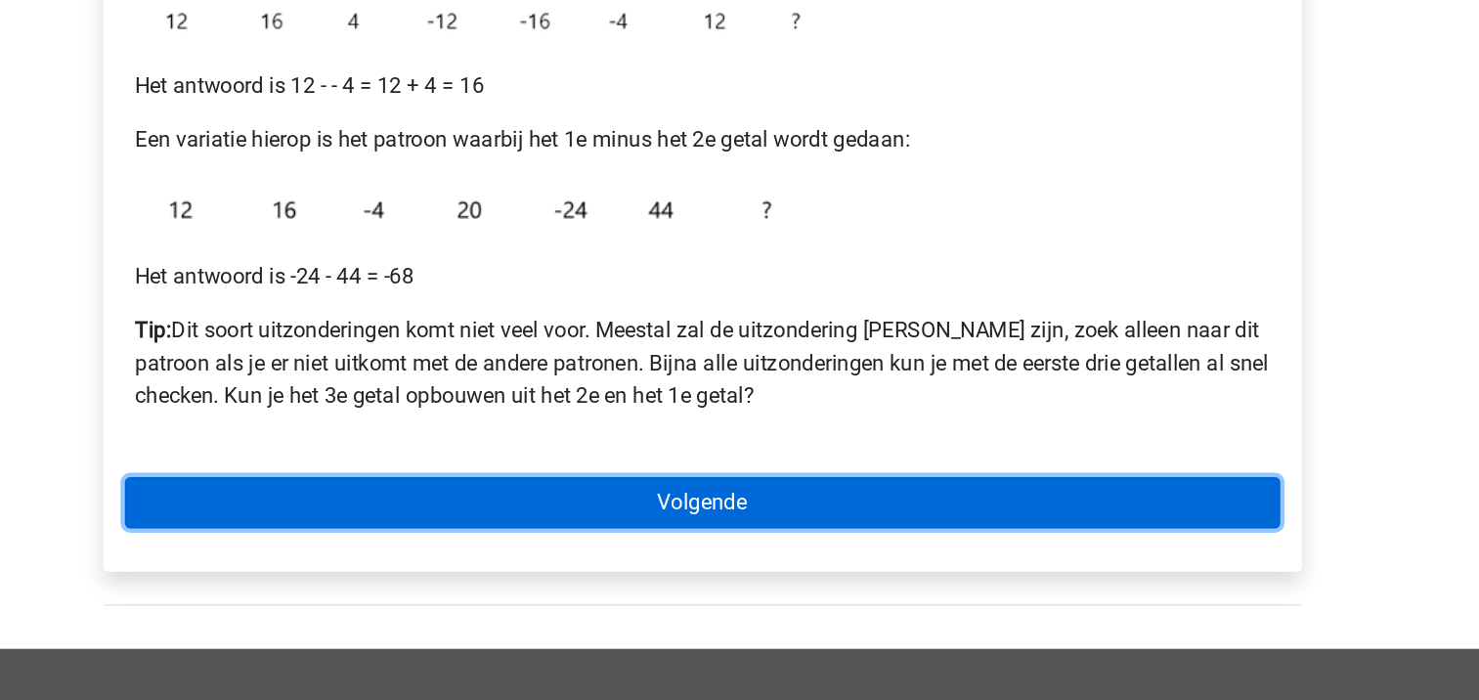
click at [691, 558] on link "Volgende" at bounding box center [740, 557] width 835 height 37
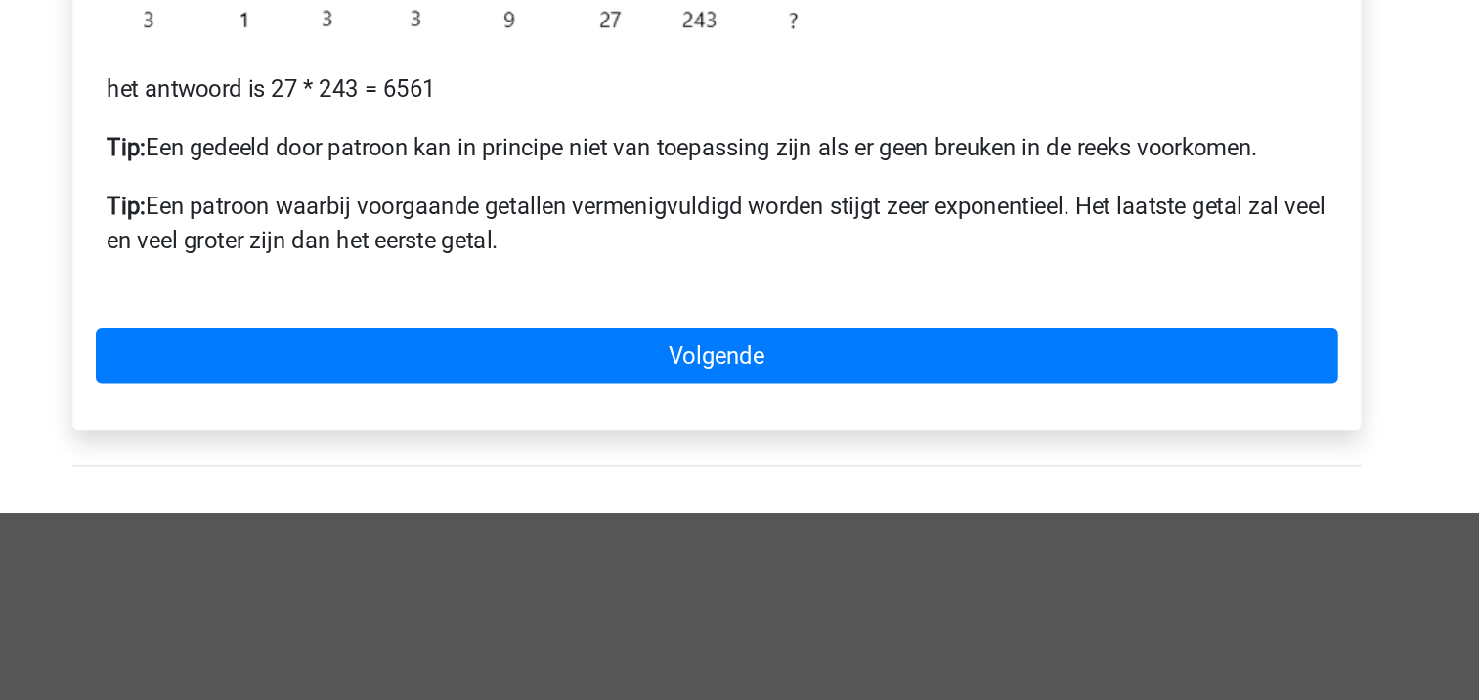
scroll to position [485, 0]
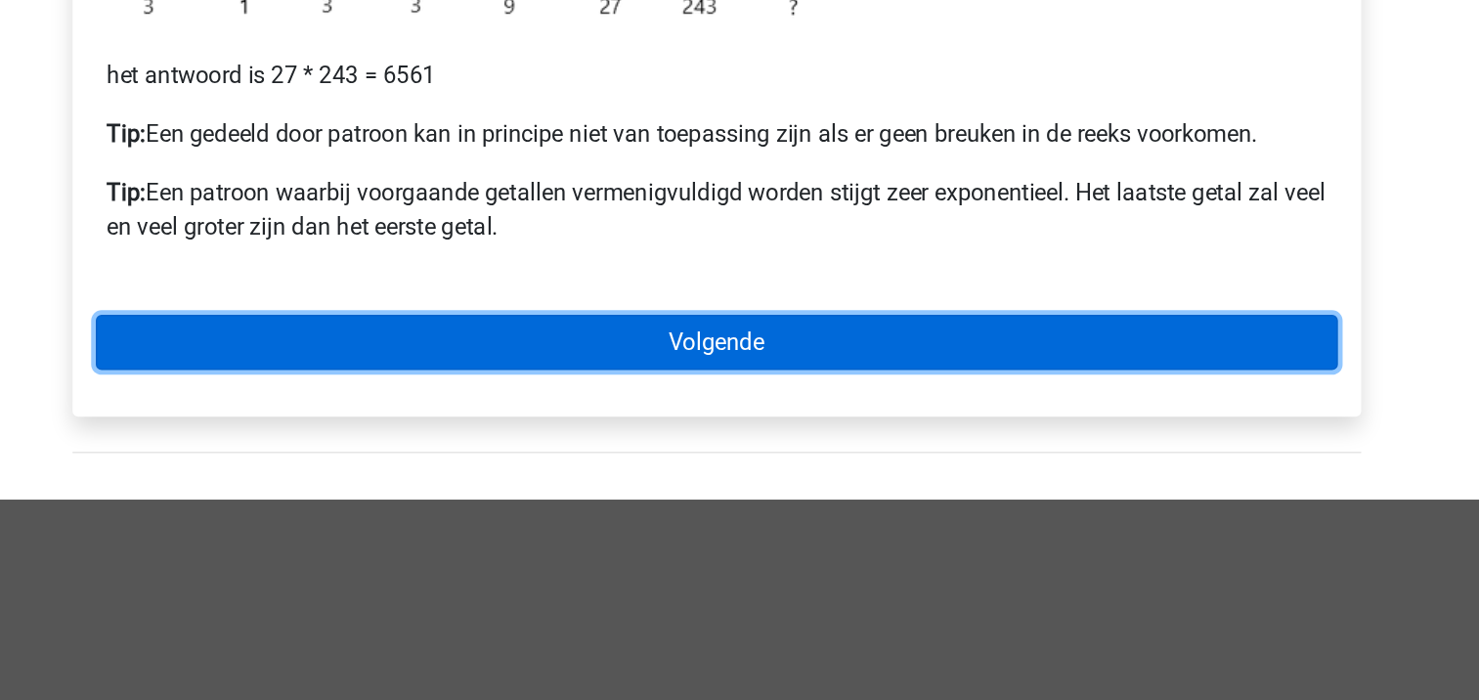
click at [718, 466] on link "Volgende" at bounding box center [740, 459] width 835 height 37
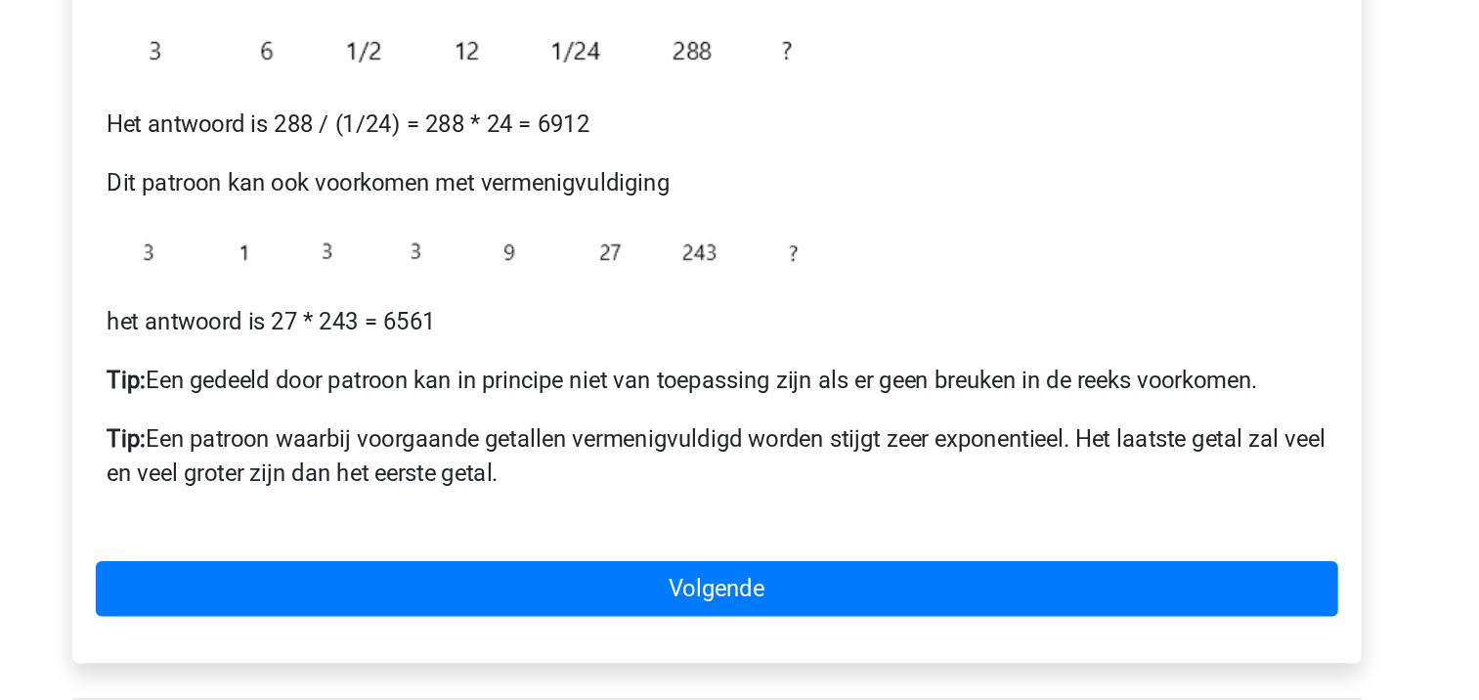
scroll to position [545, 0]
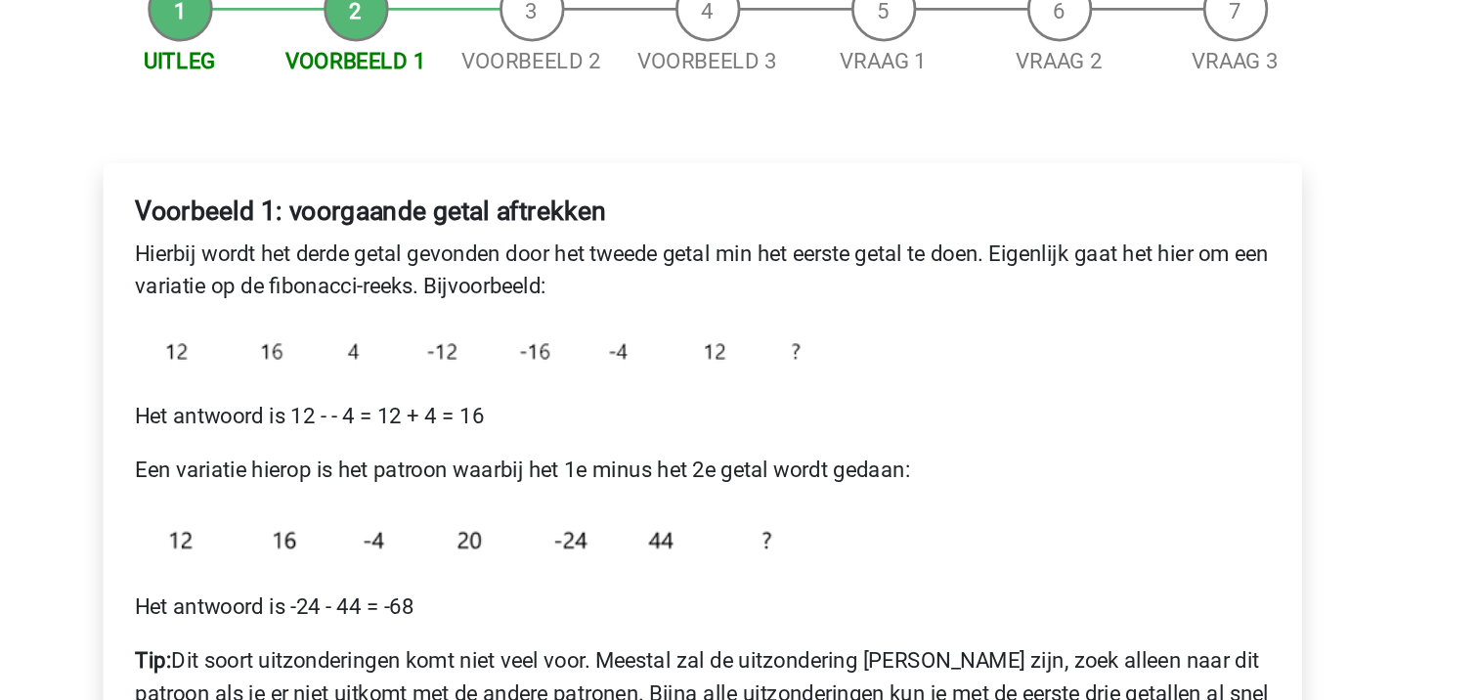
scroll to position [27, 0]
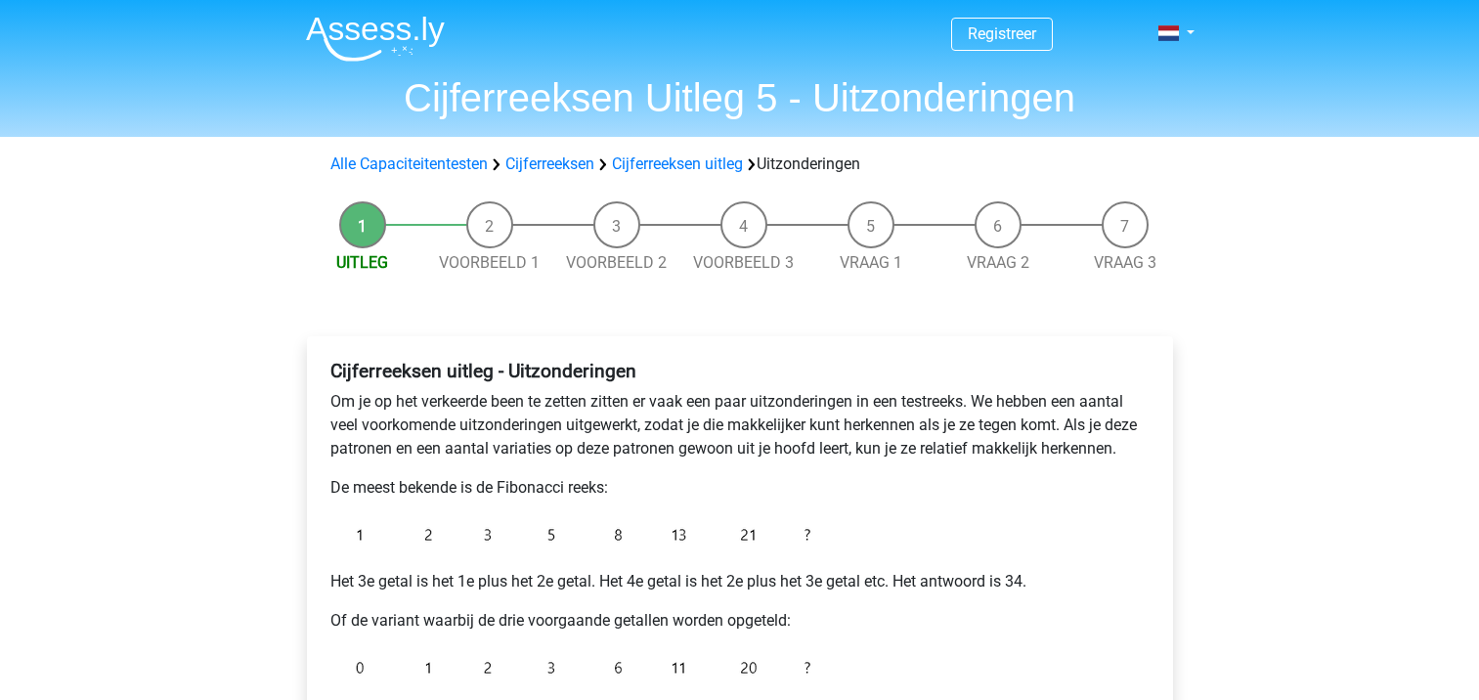
scroll to position [242, 0]
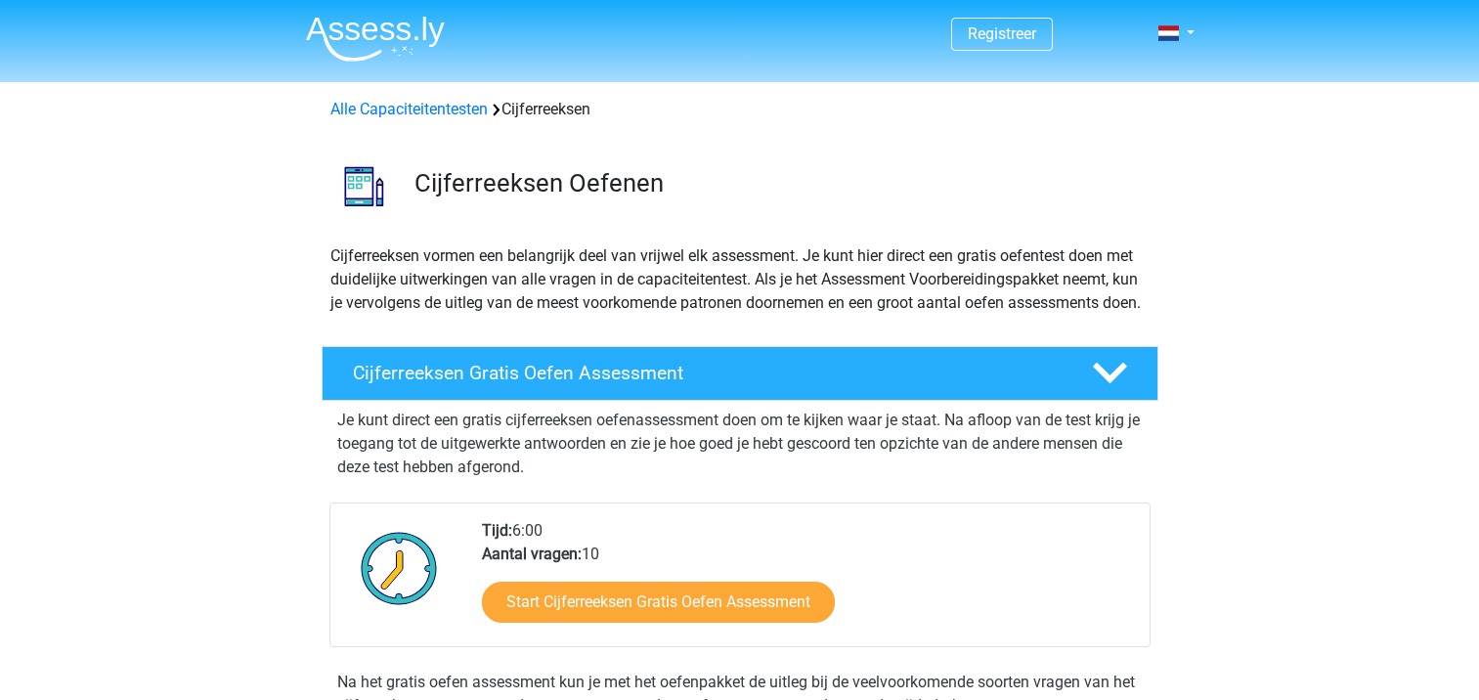
scroll to position [1255, 0]
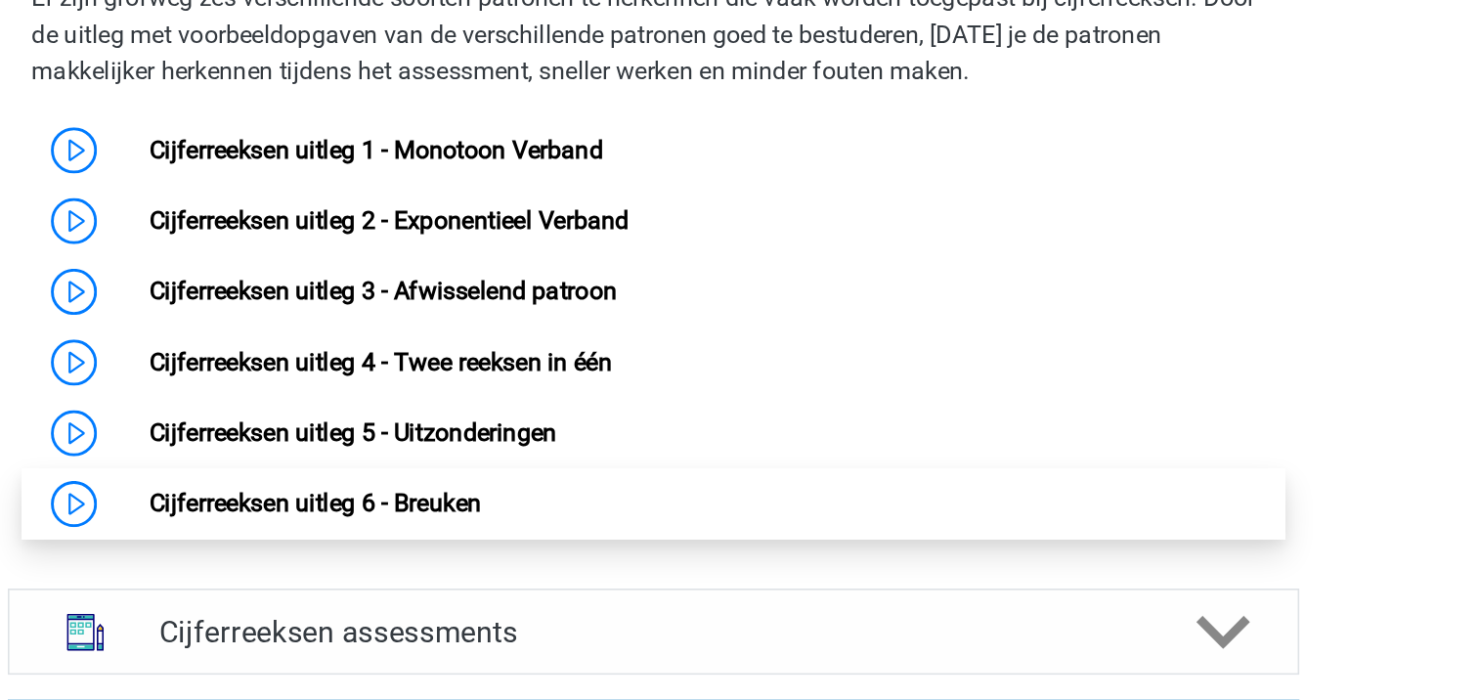
click at [592, 400] on link "Cijferreeksen uitleg 6 - Breuken" at bounding box center [524, 390] width 211 height 19
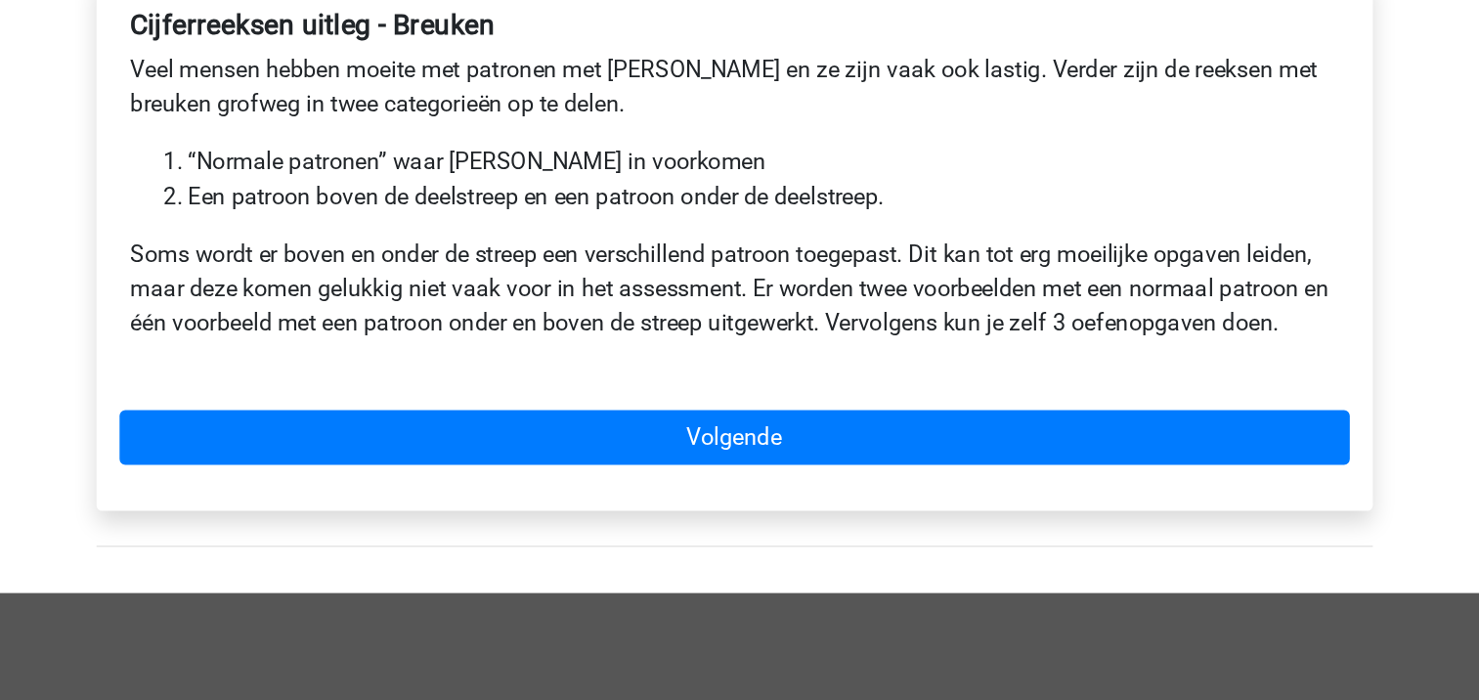
scroll to position [258, 0]
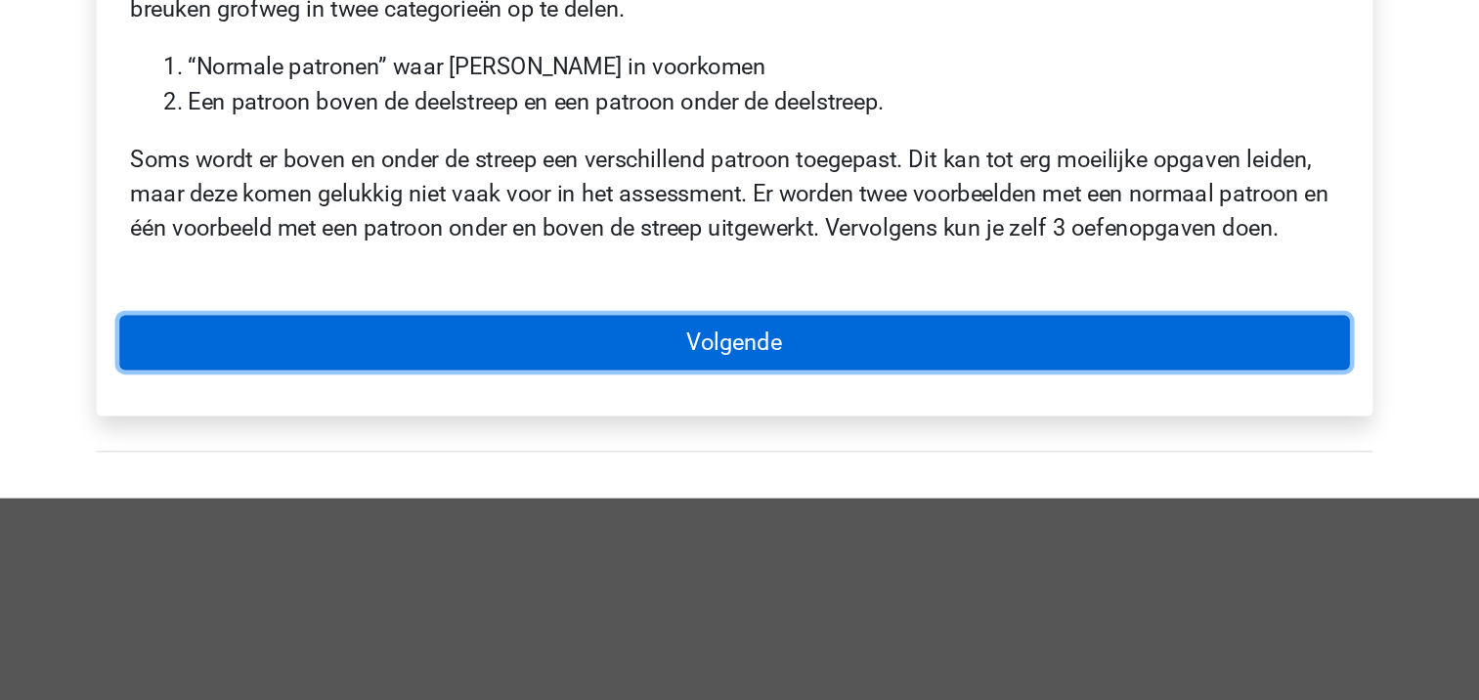
click at [763, 409] on link "Volgende" at bounding box center [740, 392] width 835 height 37
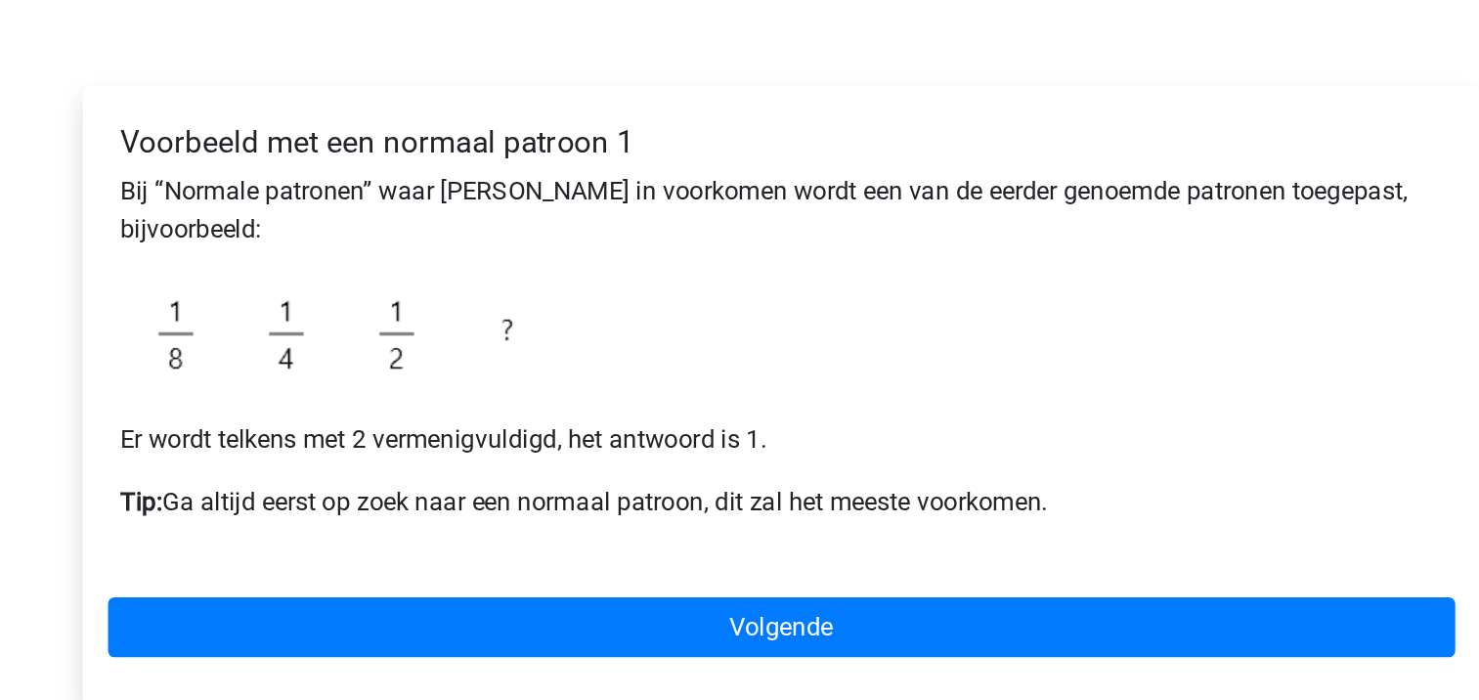
scroll to position [120, 0]
